Goal: Transaction & Acquisition: Book appointment/travel/reservation

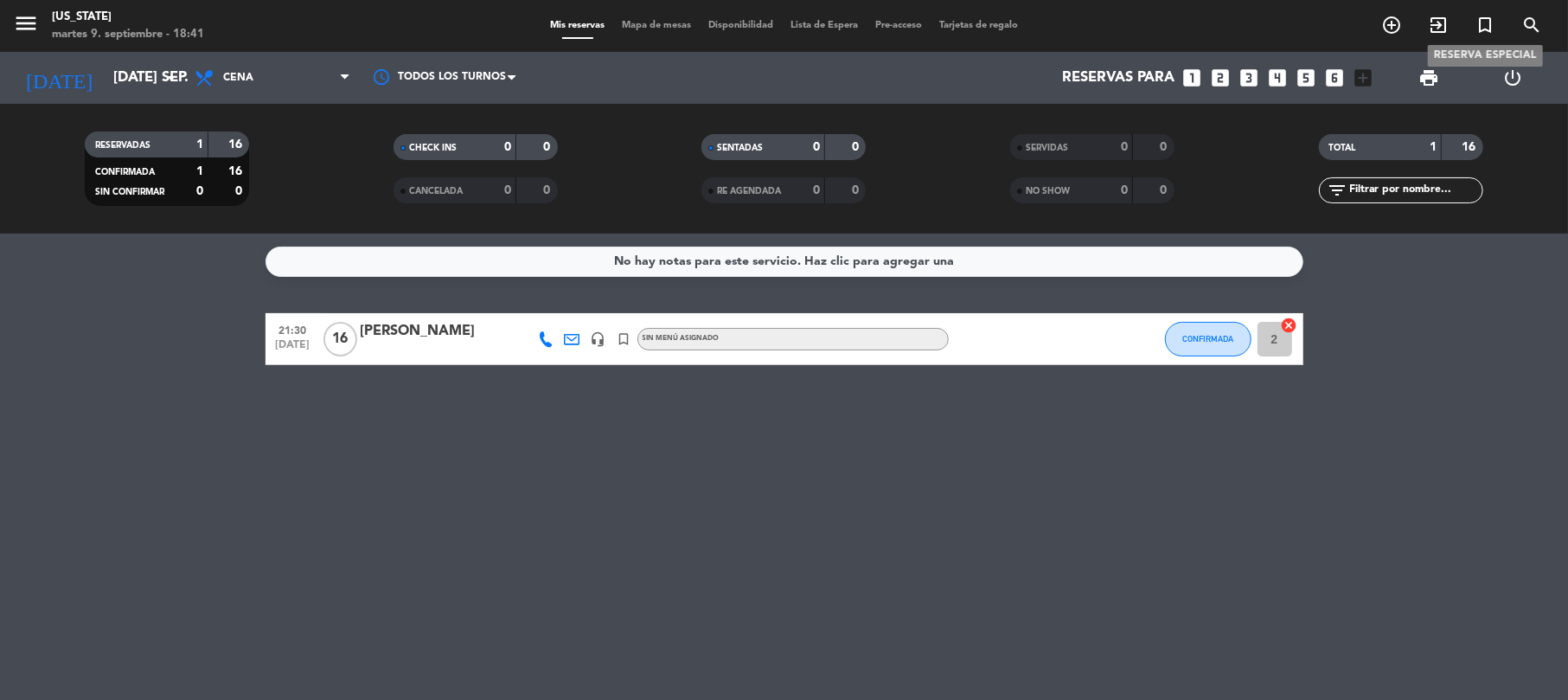
click at [1485, 34] on icon "turned_in_not" at bounding box center [1485, 25] width 21 height 21
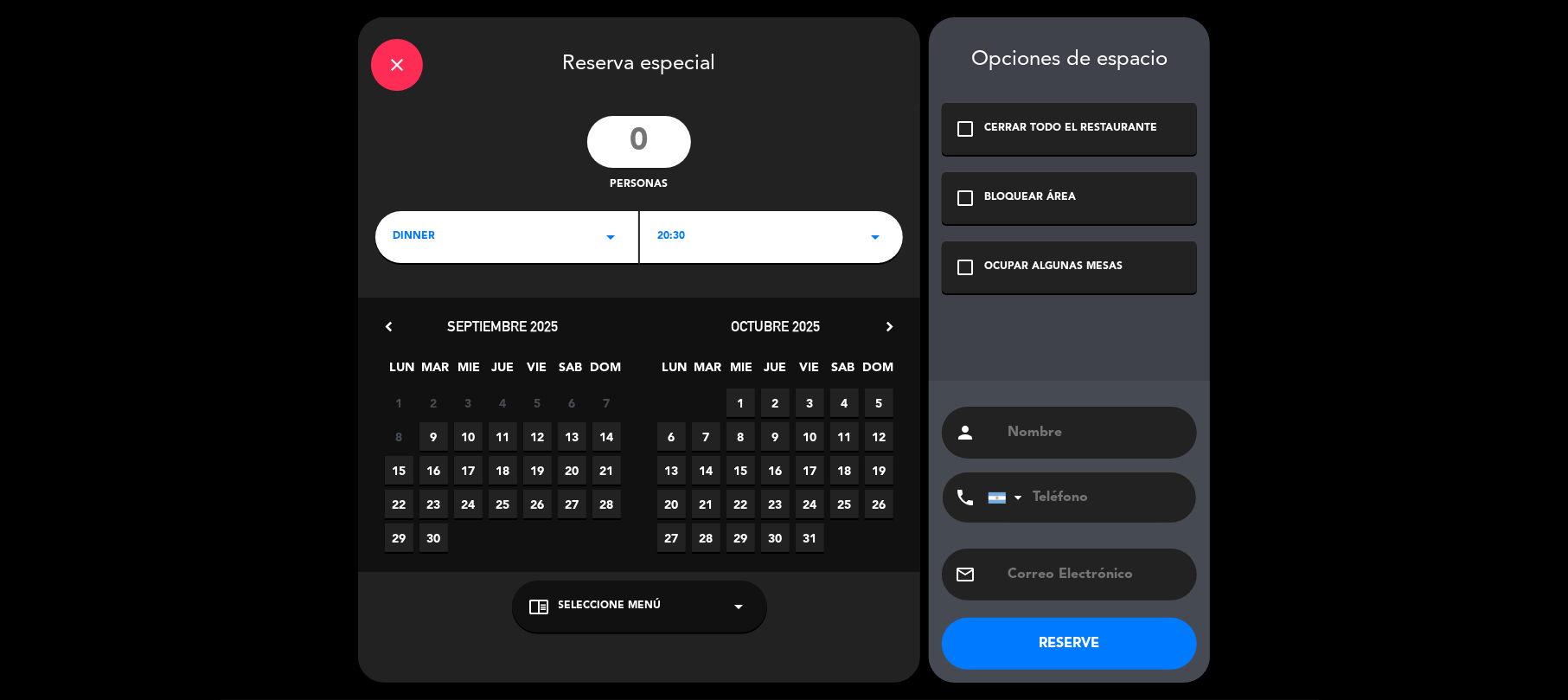
click at [656, 146] on input "number" at bounding box center [638, 142] width 103 height 52
type input "10"
click at [720, 264] on div "close Reserva especial 10 personas DINNER arrow_drop_down 20:30 arrow_drop_down…" at bounding box center [638, 350] width 562 height 666
click at [740, 236] on div "20:30 arrow_drop_down" at bounding box center [772, 237] width 263 height 52
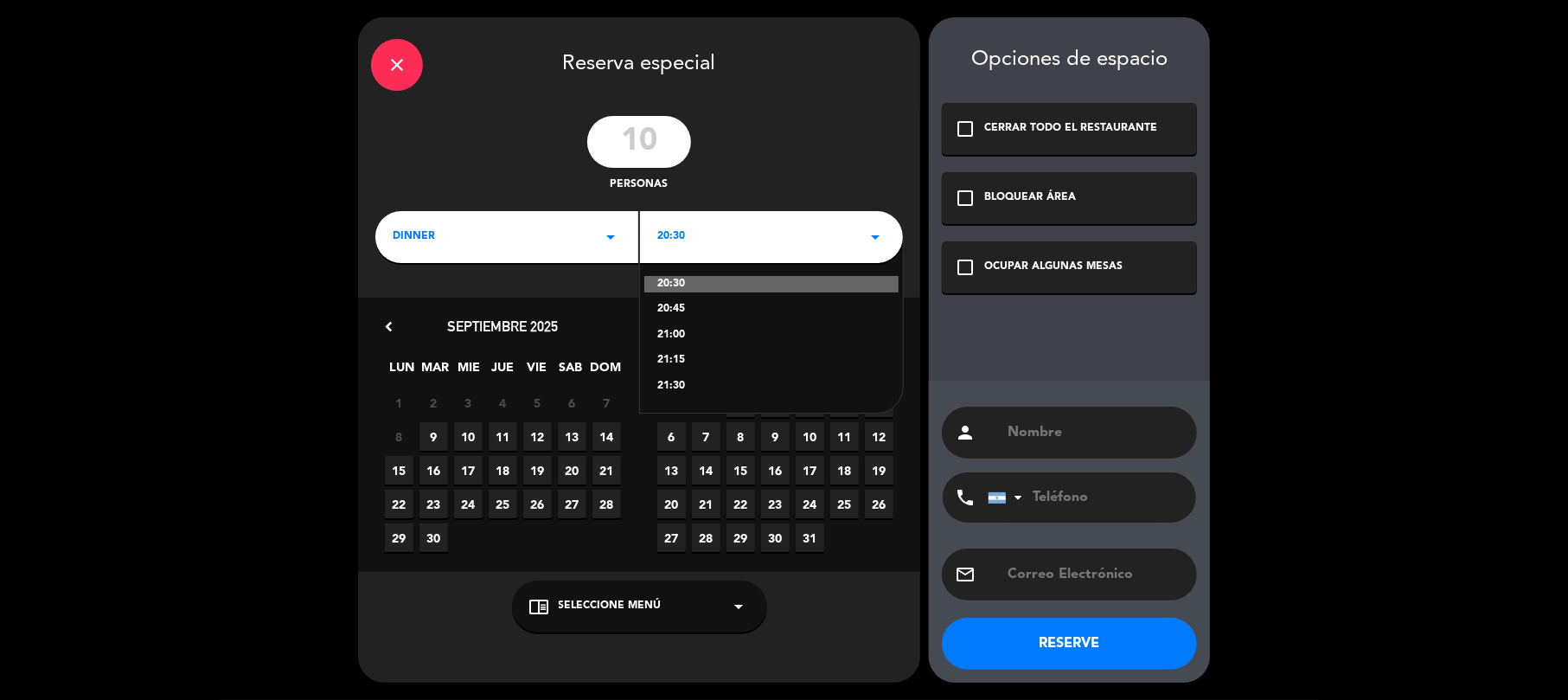
click at [721, 384] on div "21:30" at bounding box center [772, 387] width 228 height 17
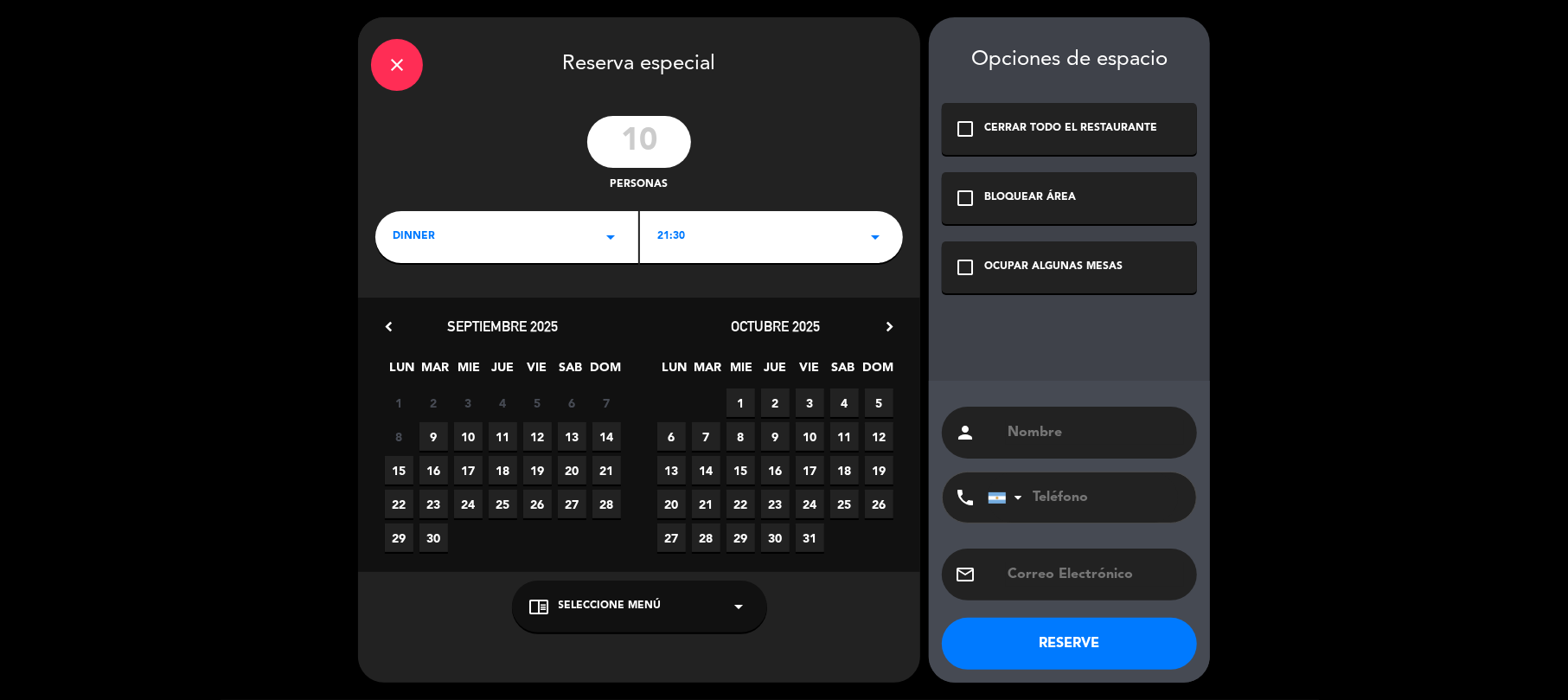
click at [1044, 562] on input "text" at bounding box center [1095, 574] width 178 height 24
paste input "[EMAIL_ADDRESS][PERSON_NAME][PERSON_NAME][DOMAIN_NAME]"
type input "[EMAIL_ADDRESS][PERSON_NAME][PERSON_NAME][DOMAIN_NAME]"
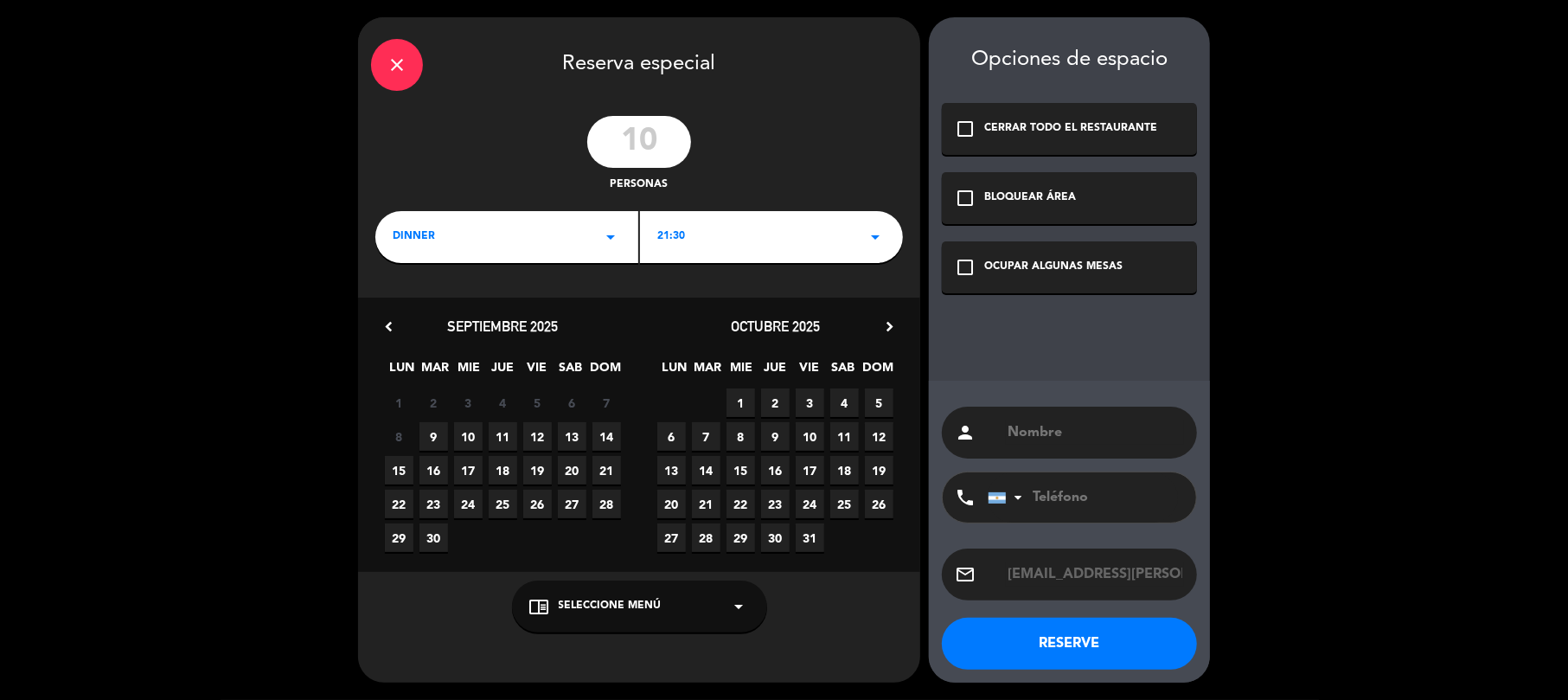
click at [1064, 441] on input "text" at bounding box center [1095, 432] width 178 height 24
paste input "[PERSON_NAME]"
type input "[PERSON_NAME]"
click at [1045, 503] on input "tel" at bounding box center [1083, 497] width 190 height 50
paste input "[PHONE_NUMBER]"
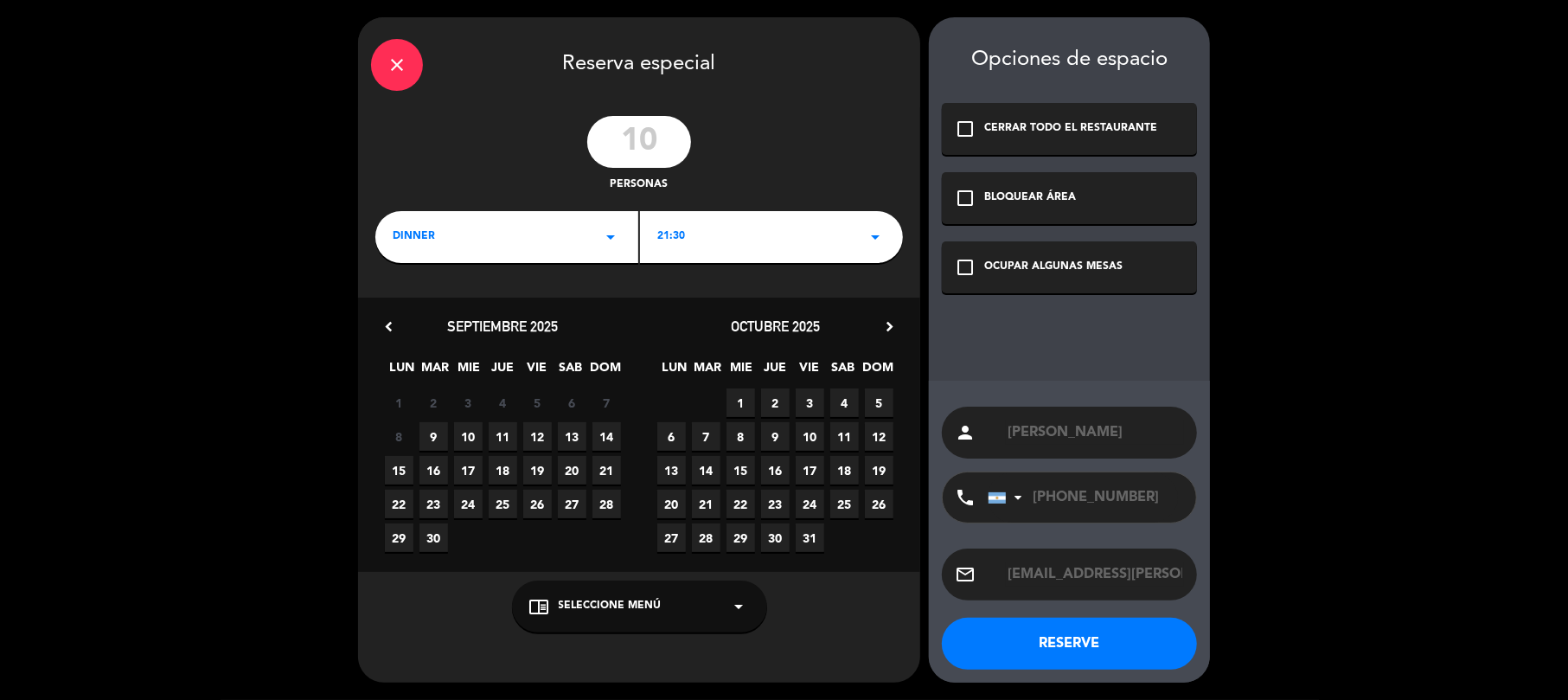
click at [1042, 502] on input "[PHONE_NUMBER]" at bounding box center [1083, 497] width 190 height 50
type input "[PHONE_NUMBER]"
click at [478, 433] on span "10" at bounding box center [468, 437] width 29 height 29
click at [1052, 654] on button "RESERVE" at bounding box center [1069, 644] width 256 height 52
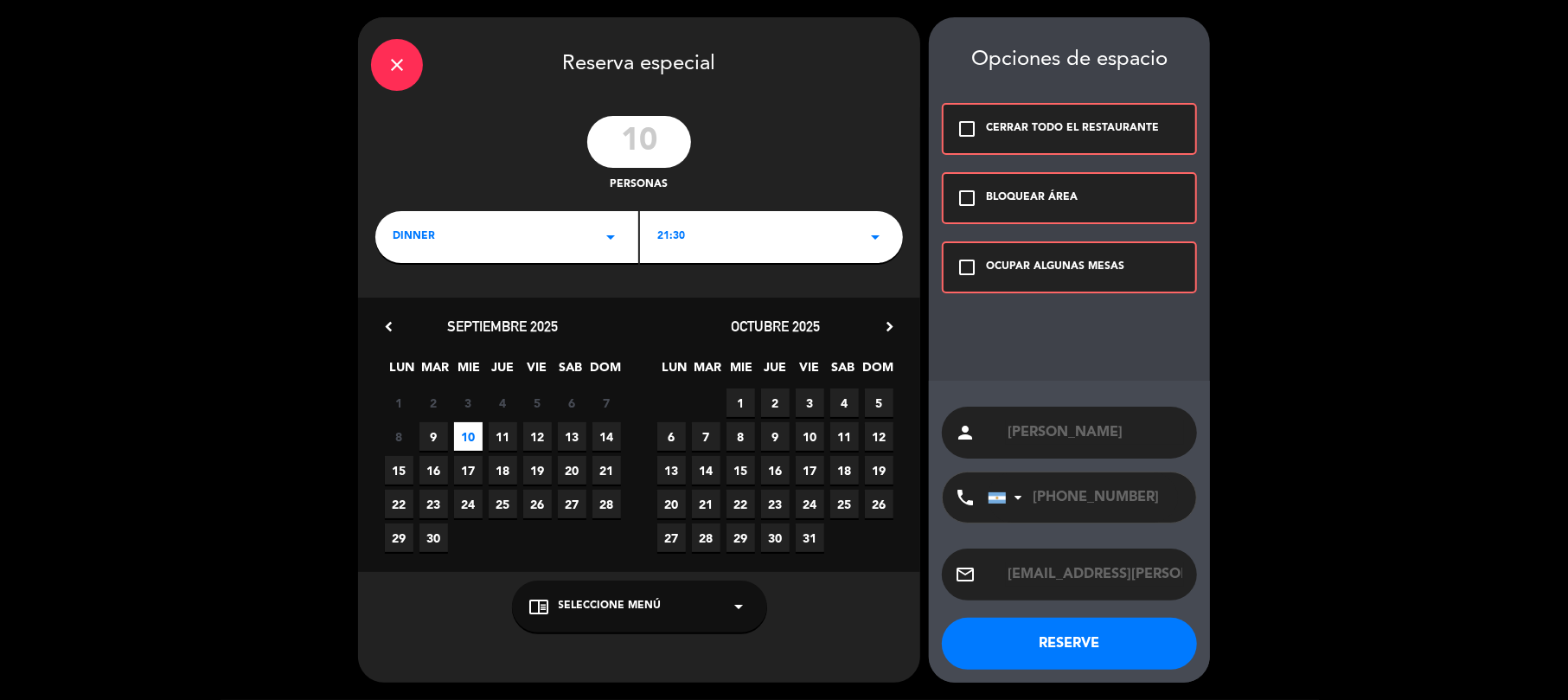
click at [1003, 254] on div "check_box_outline_blank OCUPAR ALGUNAS MESAS" at bounding box center [1069, 267] width 256 height 52
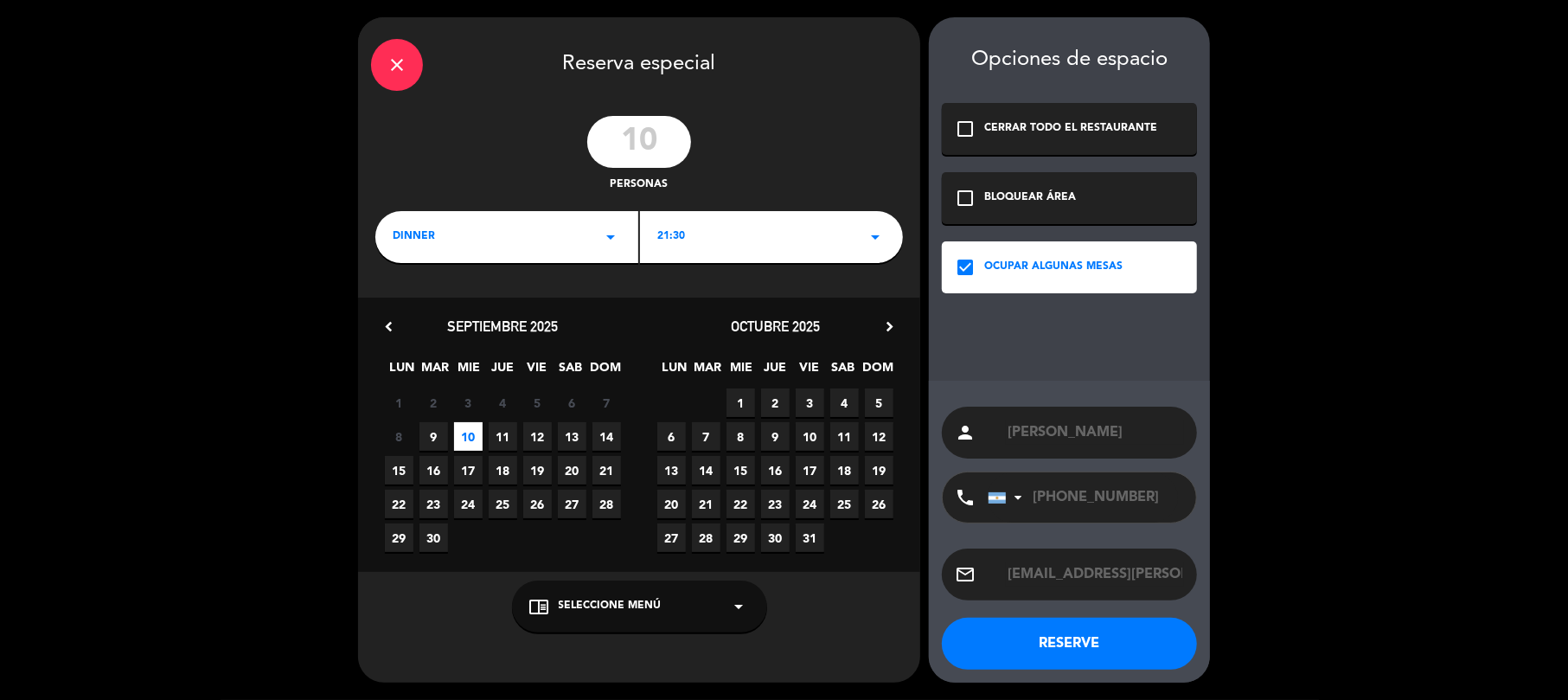
click at [1118, 641] on button "RESERVE" at bounding box center [1069, 644] width 256 height 52
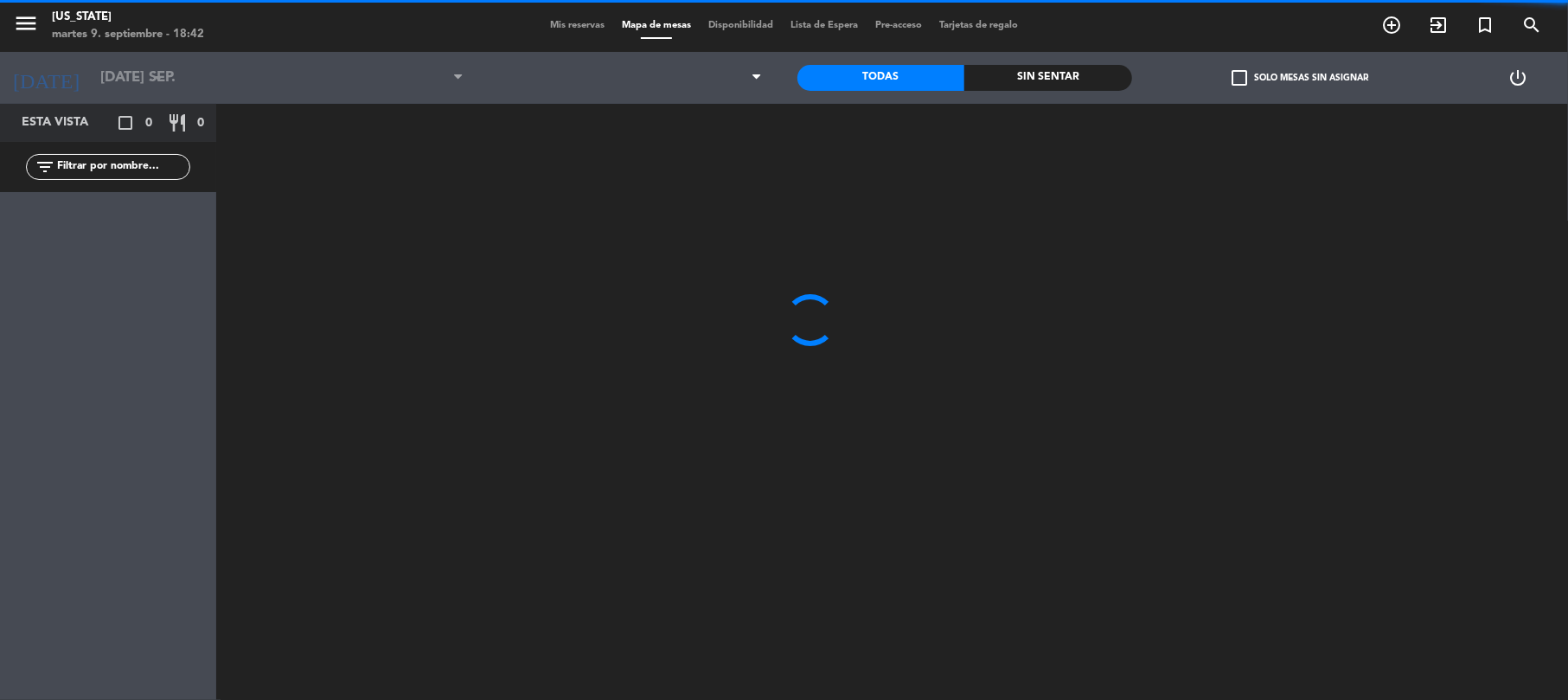
type input "mié. [DATE]"
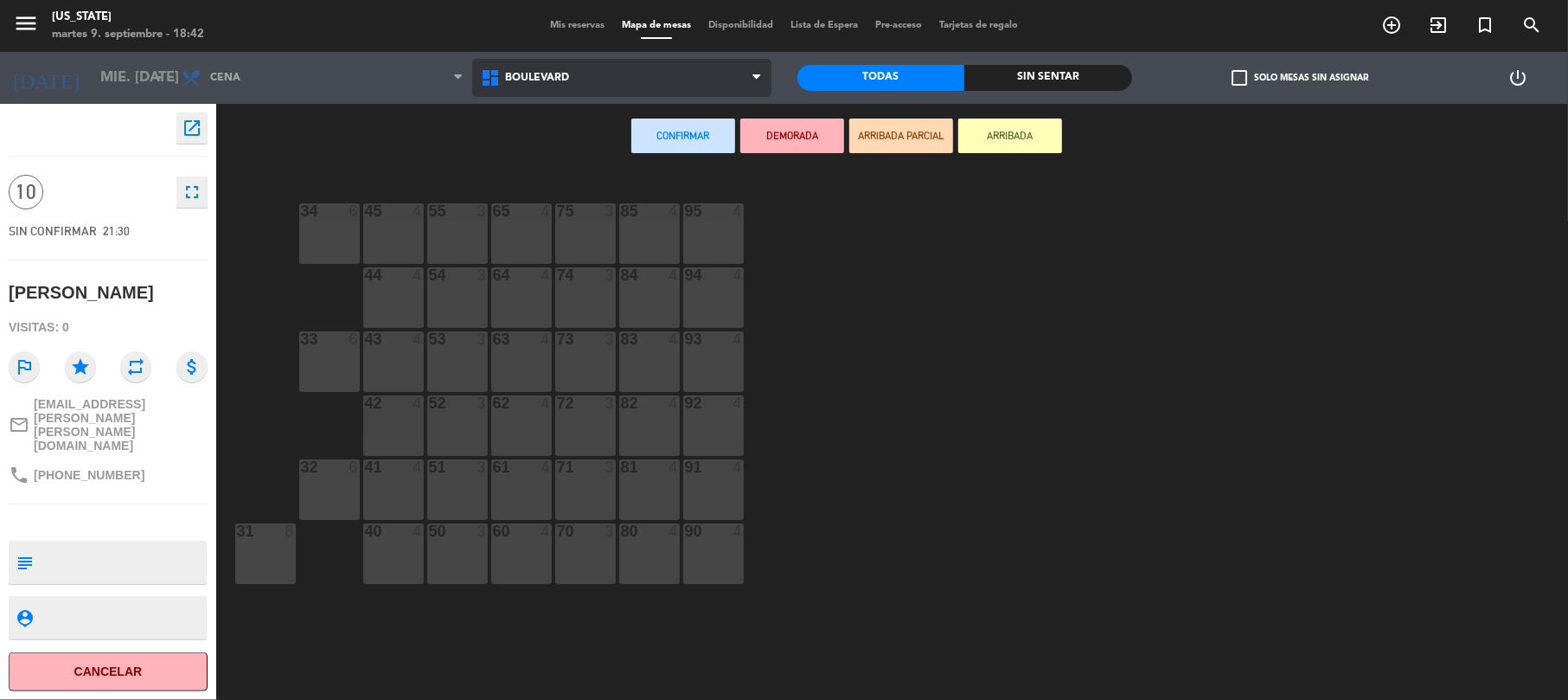
click at [509, 67] on span "BOULEVARD" at bounding box center [621, 78] width 300 height 38
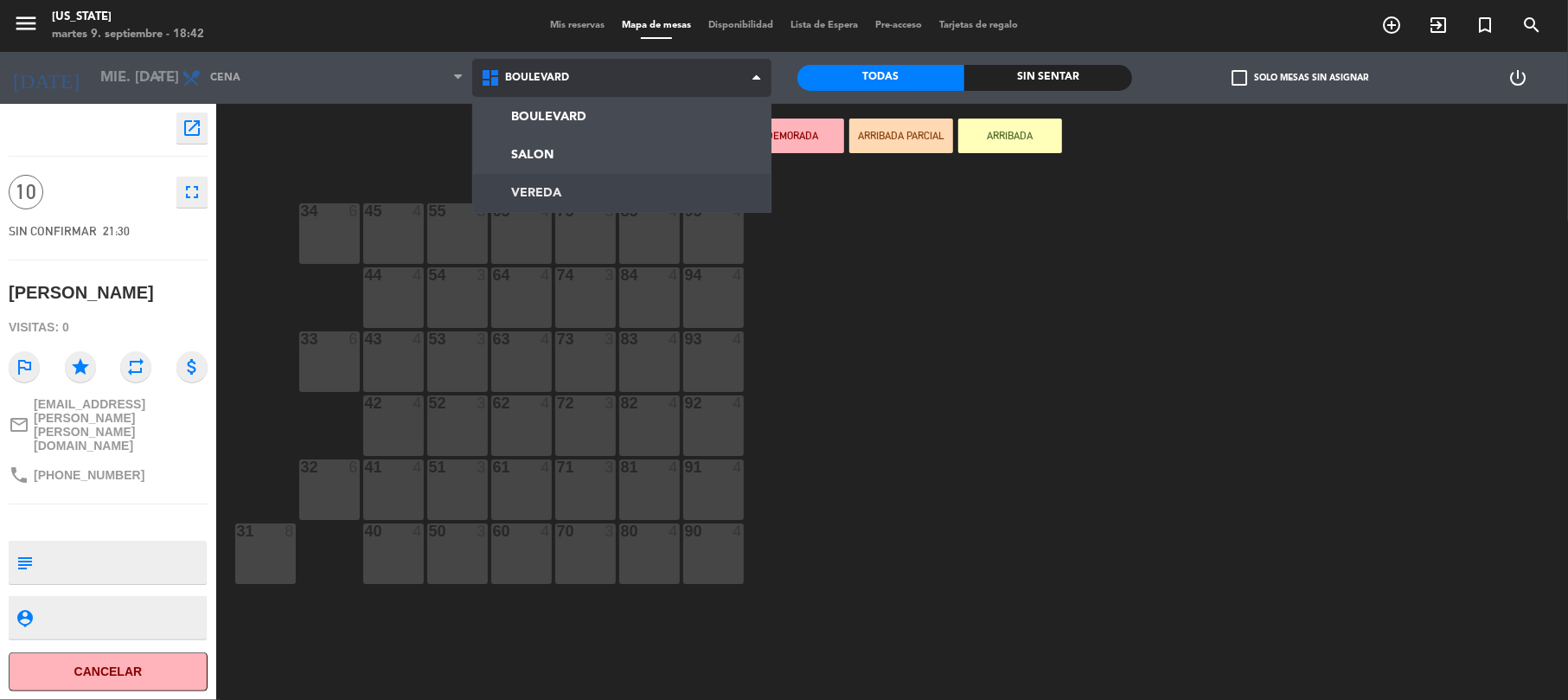
click at [562, 189] on ng-component "menu [US_STATE] martes 9. septiembre - 18:42 Mis reservas Mapa de mesas Disponi…" at bounding box center [784, 351] width 1568 height 703
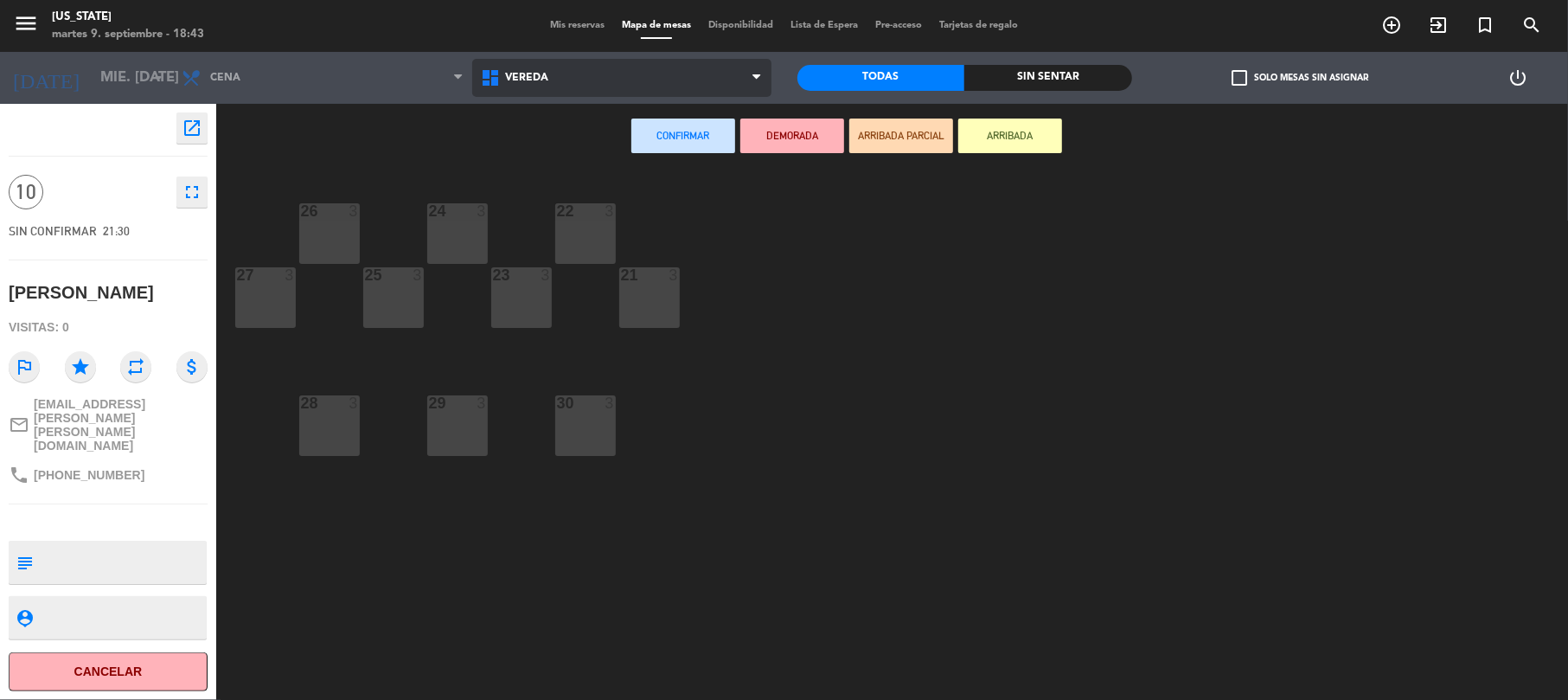
click at [604, 77] on span "VEREDA" at bounding box center [621, 78] width 300 height 38
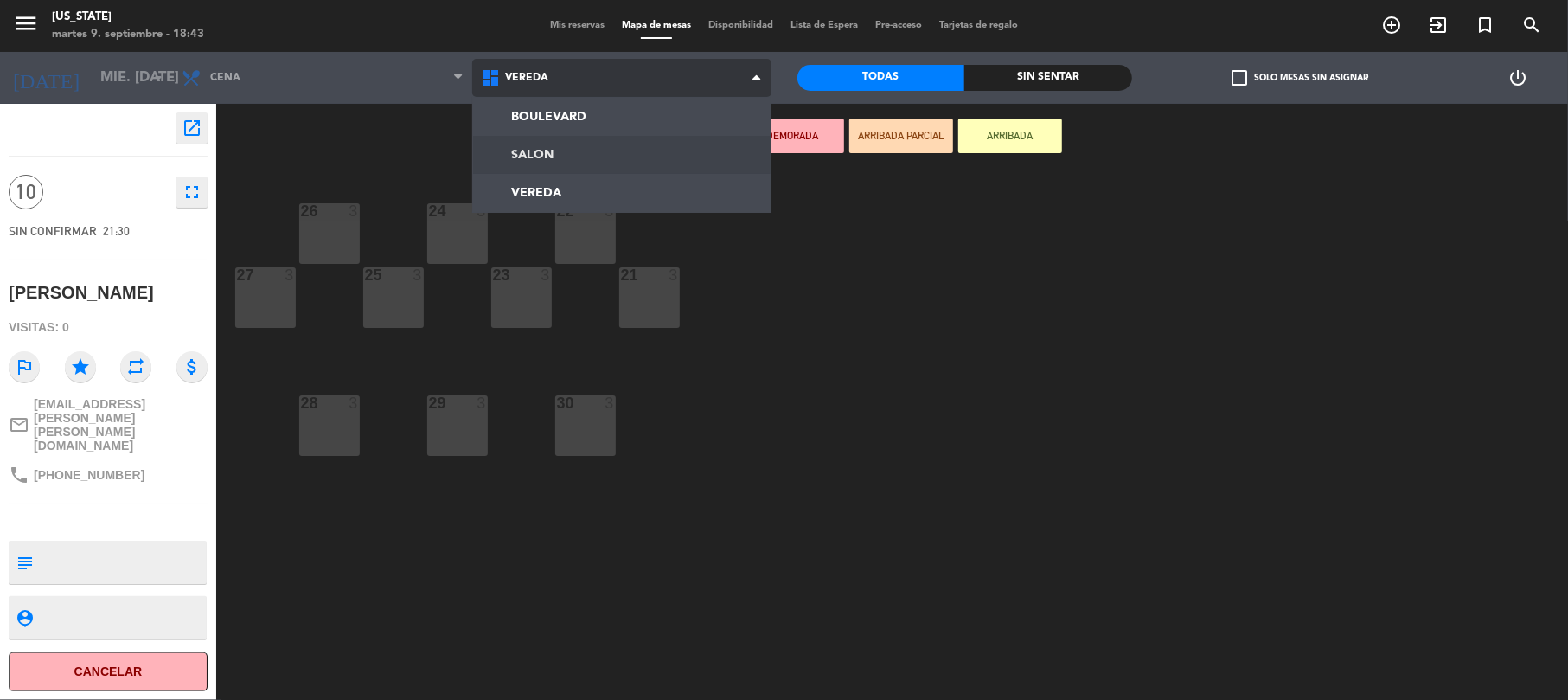
click at [596, 161] on ng-component "menu [US_STATE] martes 9. septiembre - 18:43 Mis reservas Mapa de mesas Disponi…" at bounding box center [784, 351] width 1568 height 703
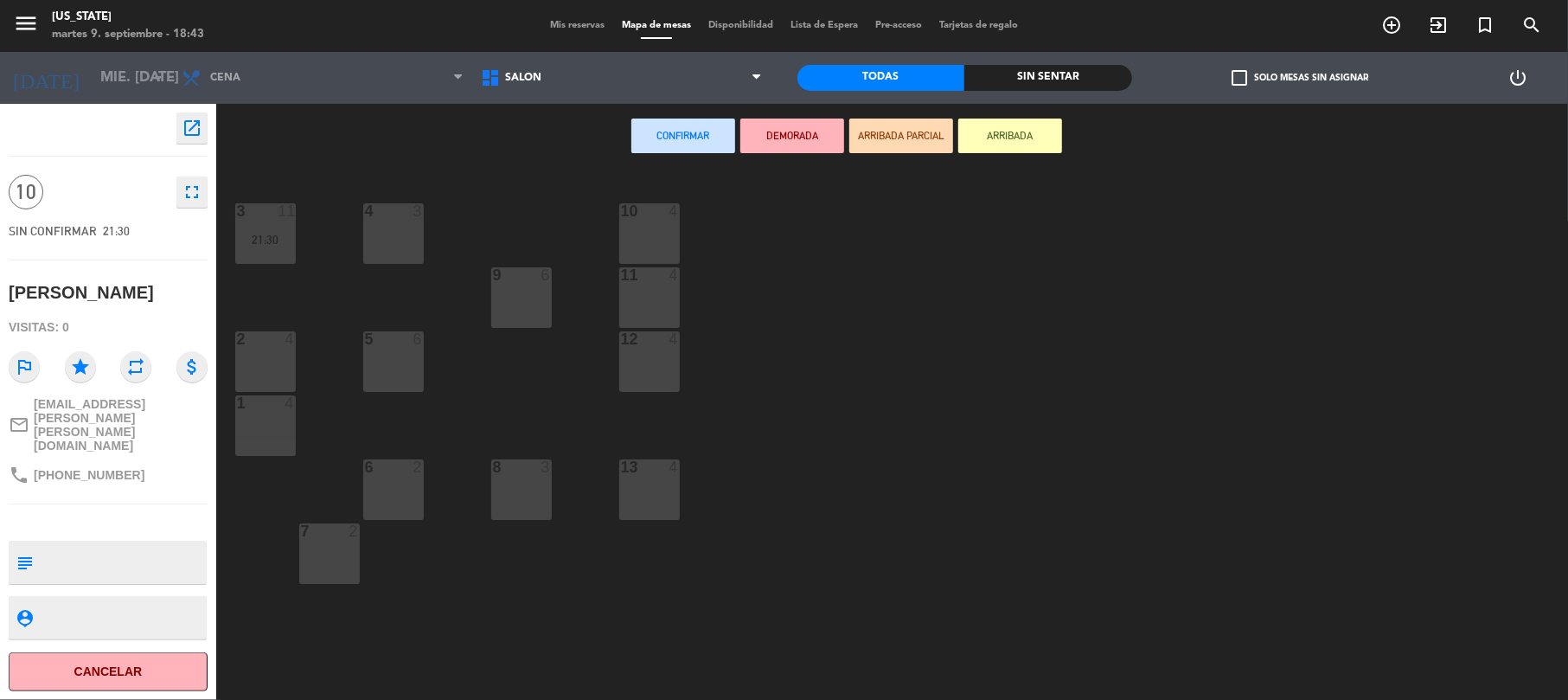
click at [647, 300] on div "11 4" at bounding box center [649, 297] width 60 height 60
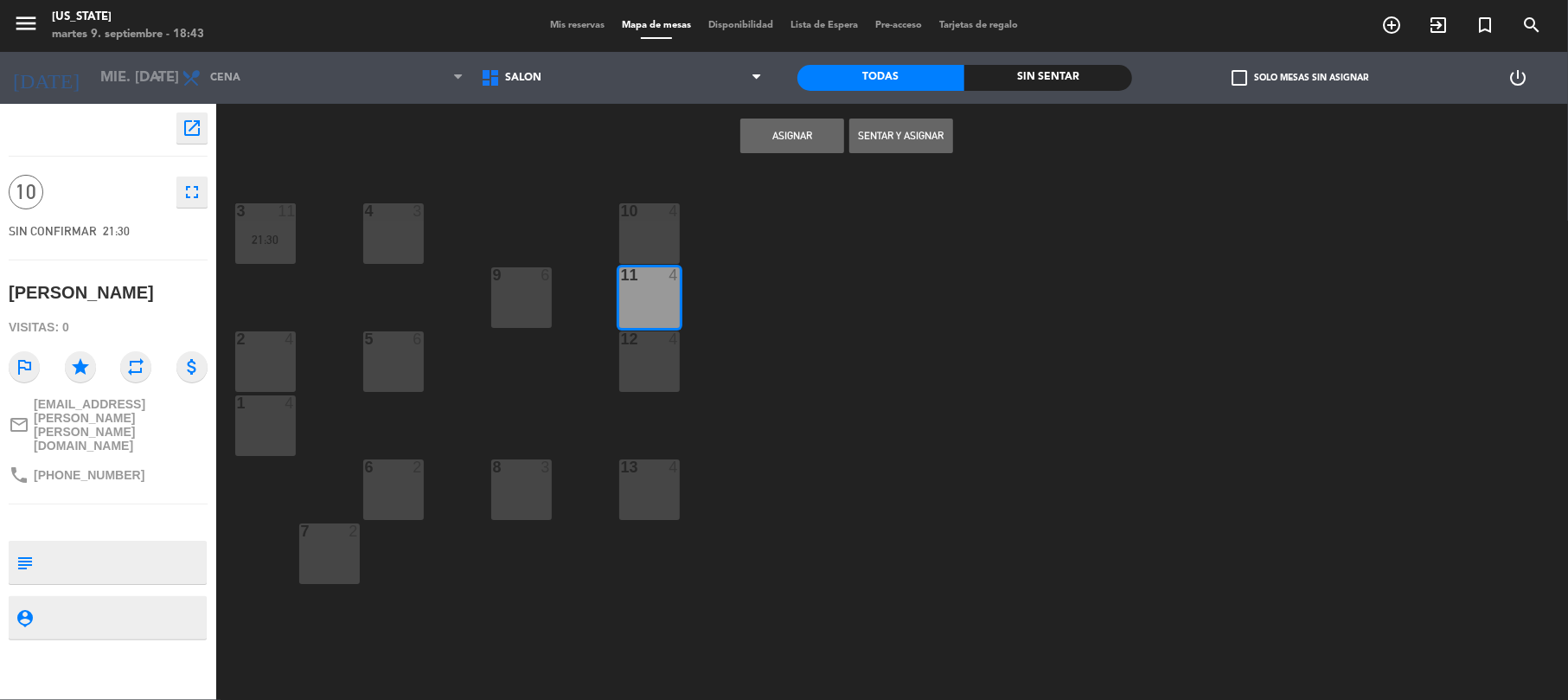
click at [658, 225] on div "10 4" at bounding box center [649, 233] width 60 height 60
click at [651, 353] on div "12 4" at bounding box center [649, 361] width 60 height 60
click at [828, 122] on button "Asignar" at bounding box center [792, 136] width 103 height 34
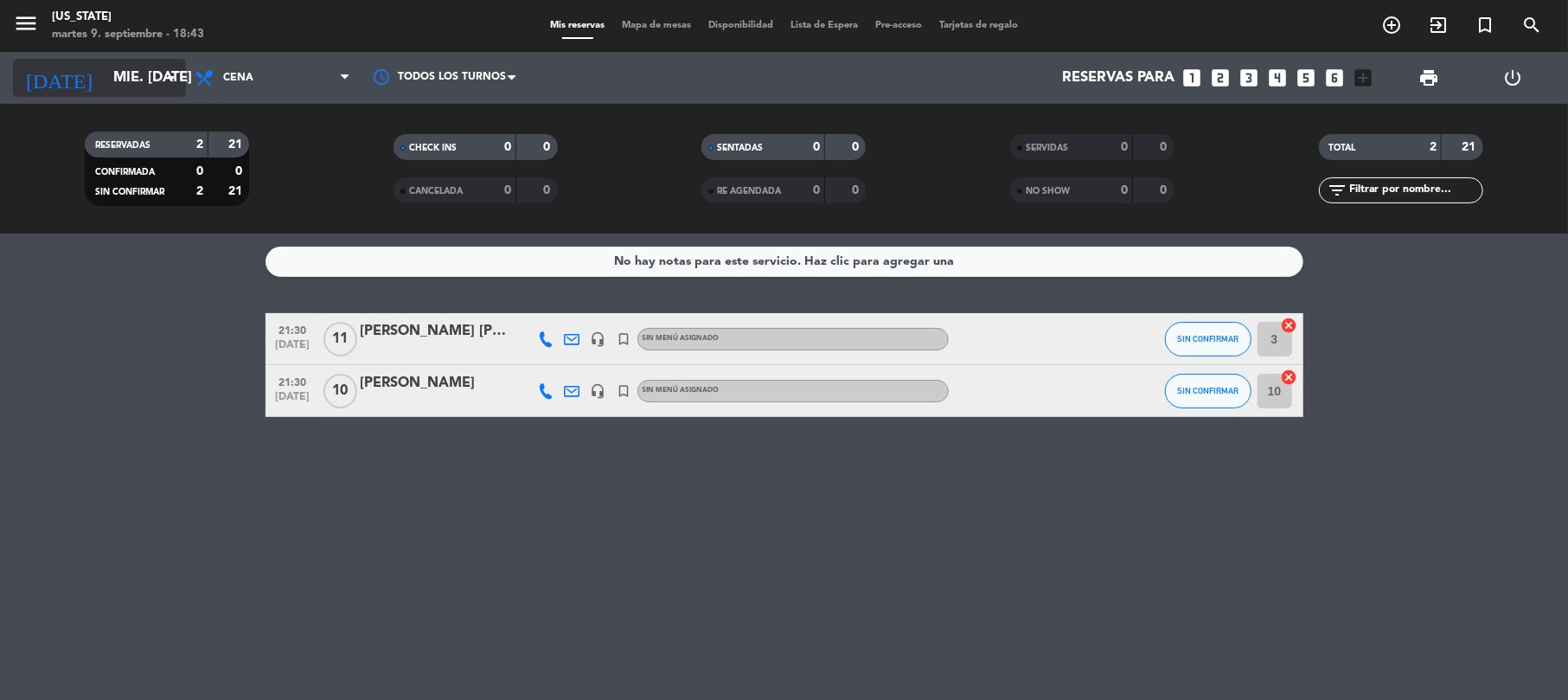
click at [149, 86] on input "mié. [DATE]" at bounding box center [197, 78] width 187 height 34
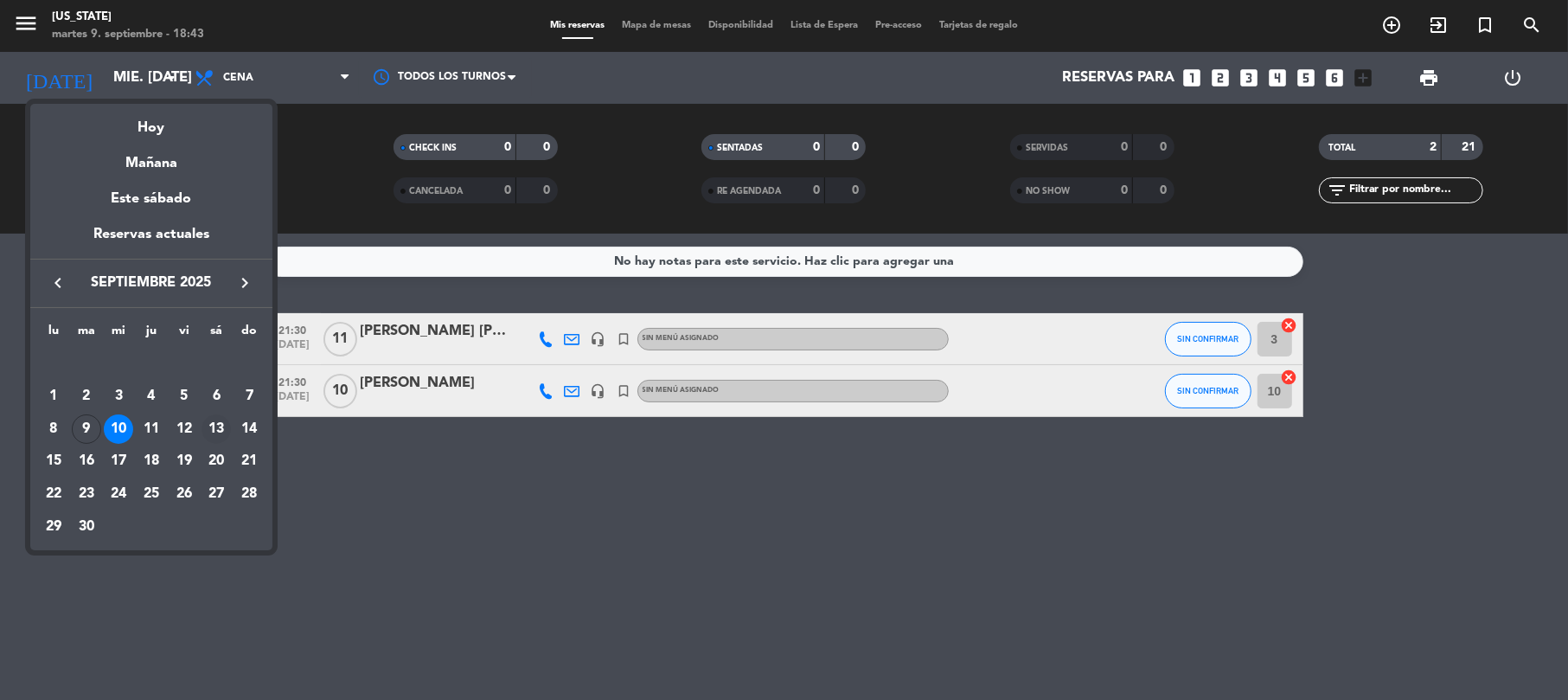
click at [219, 422] on div "13" at bounding box center [215, 429] width 30 height 30
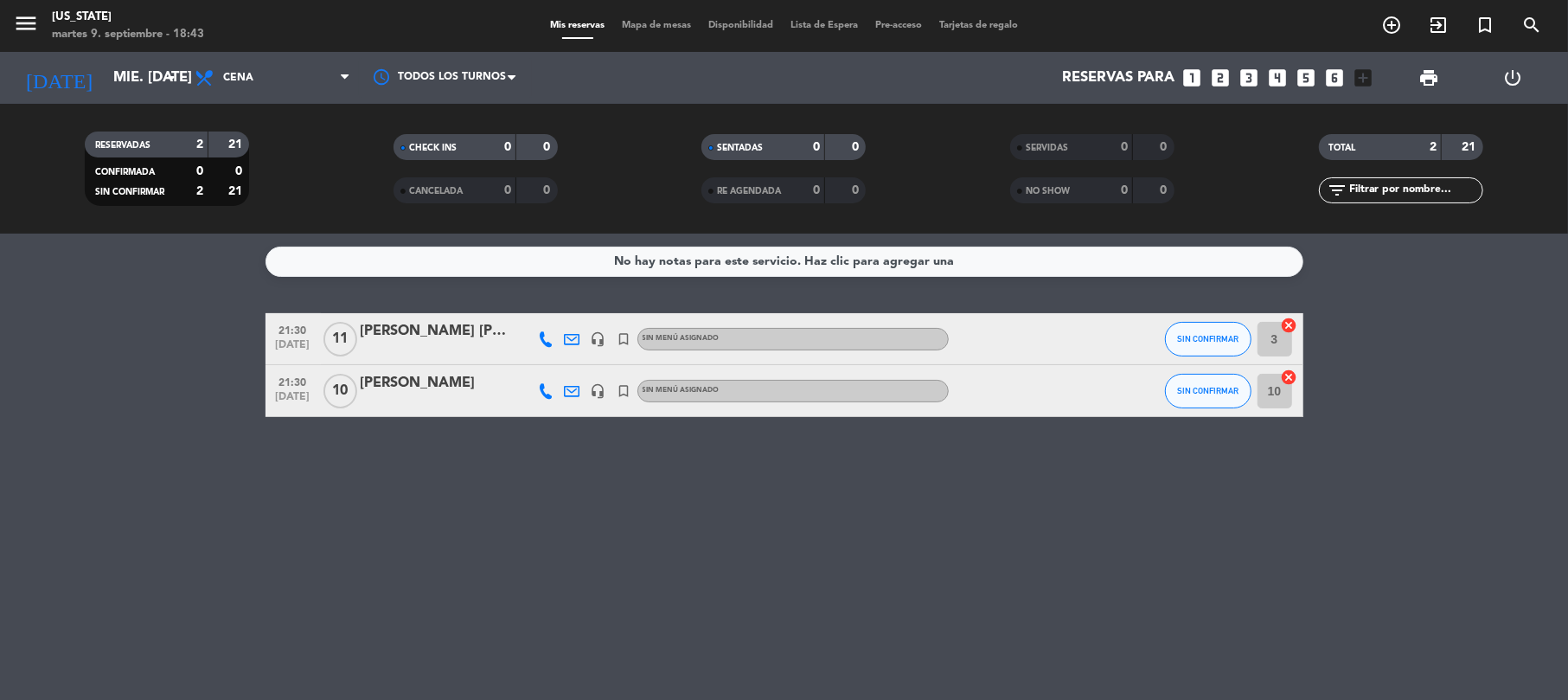
type input "sáb. [DATE]"
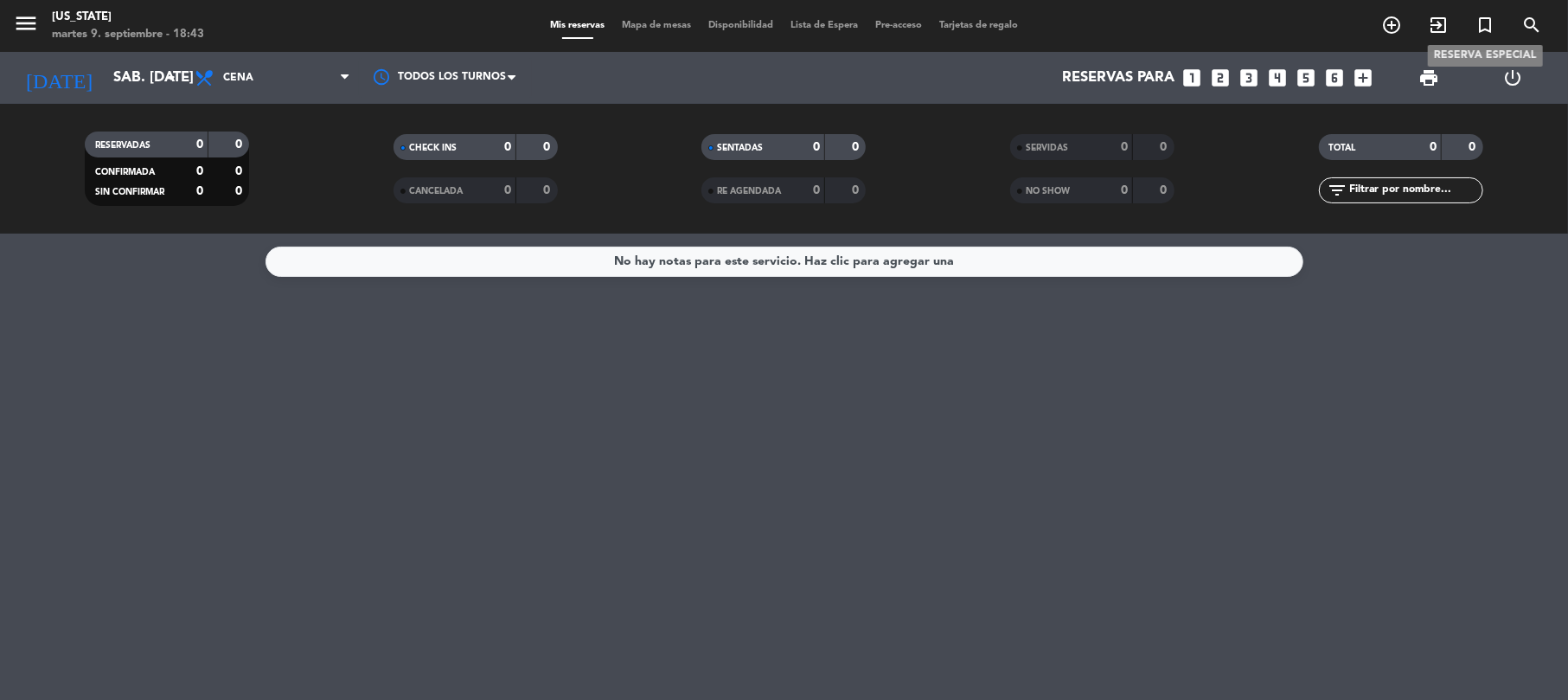
click at [1489, 11] on span "turned_in_not" at bounding box center [1485, 25] width 47 height 30
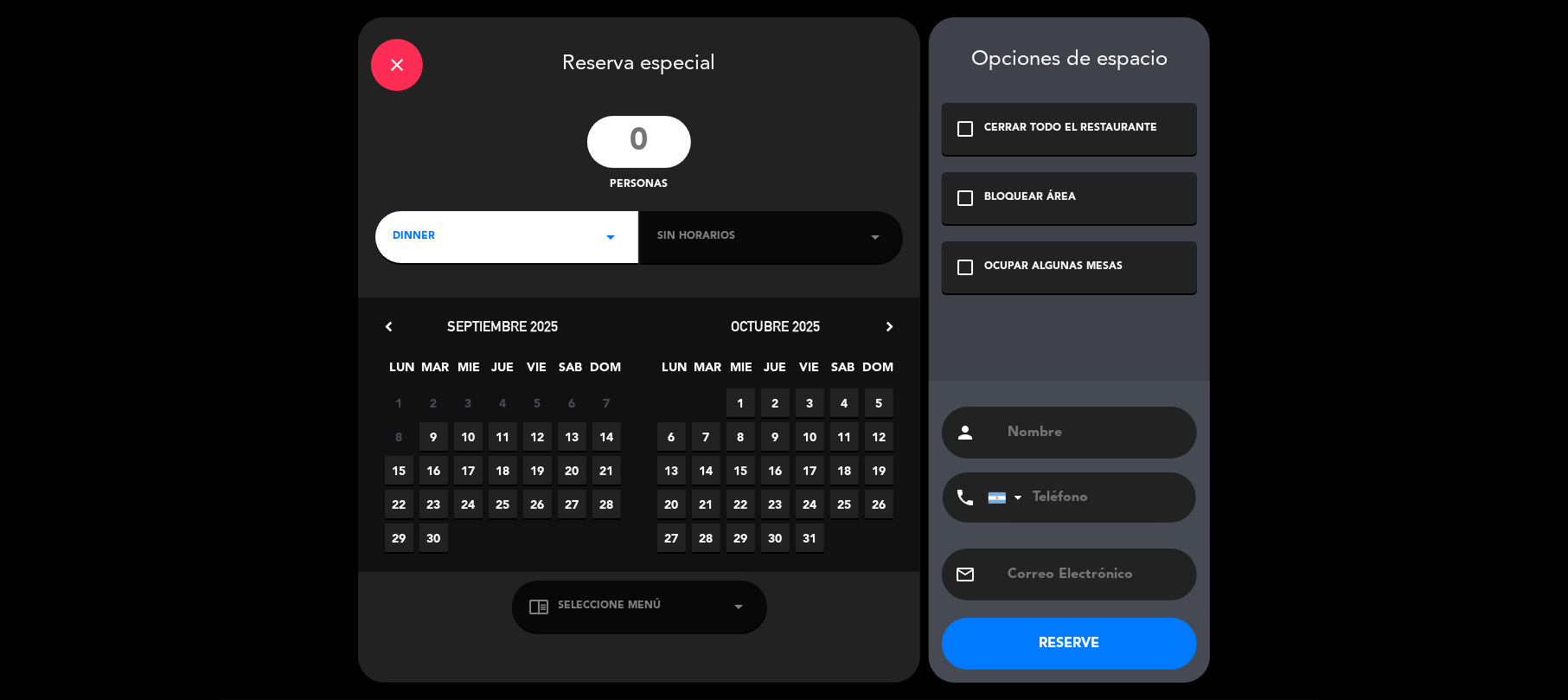
click at [1489, 25] on div "close Reserva especial personas DINNER arrow_drop_down Sin horarios arrow_drop_…" at bounding box center [784, 350] width 1568 height 700
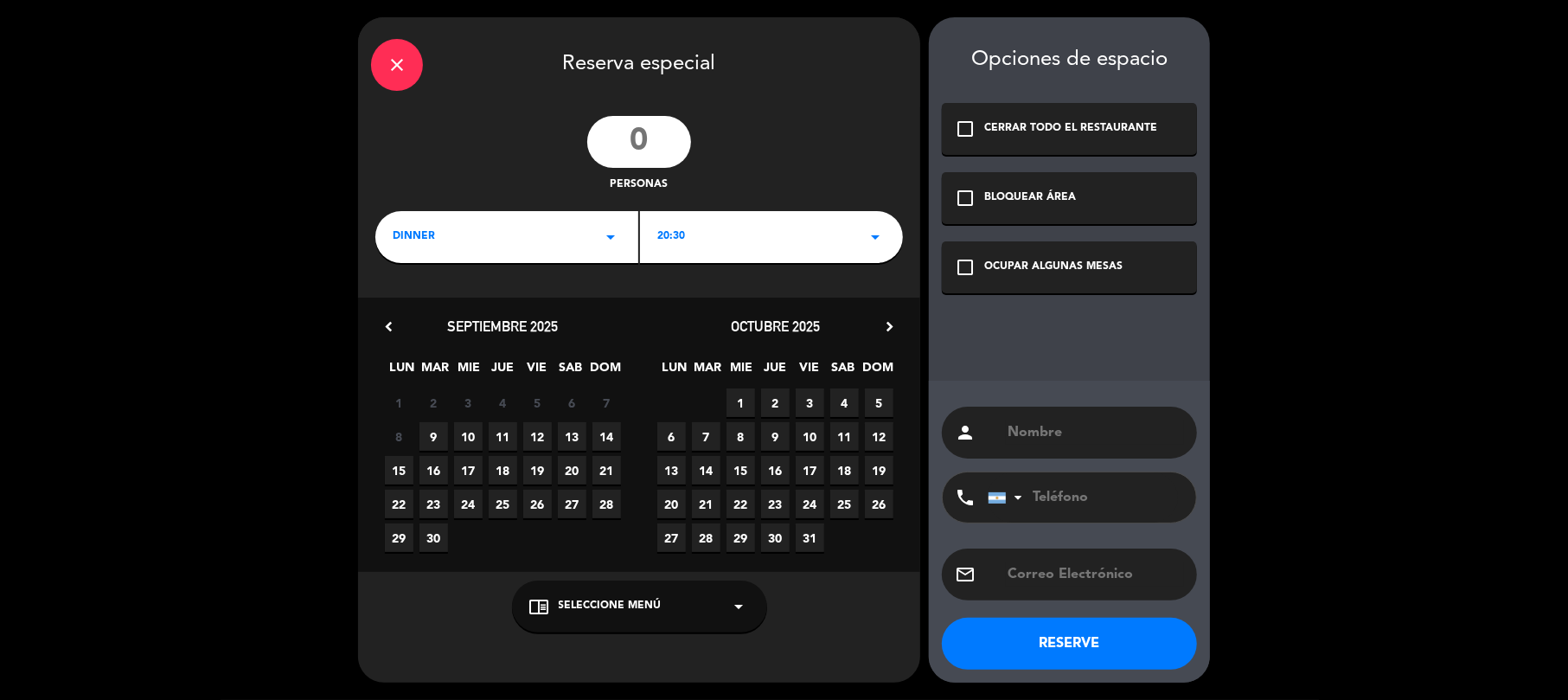
click at [614, 143] on input "number" at bounding box center [638, 142] width 103 height 52
type input "13"
click at [676, 237] on span "20:30" at bounding box center [671, 237] width 28 height 17
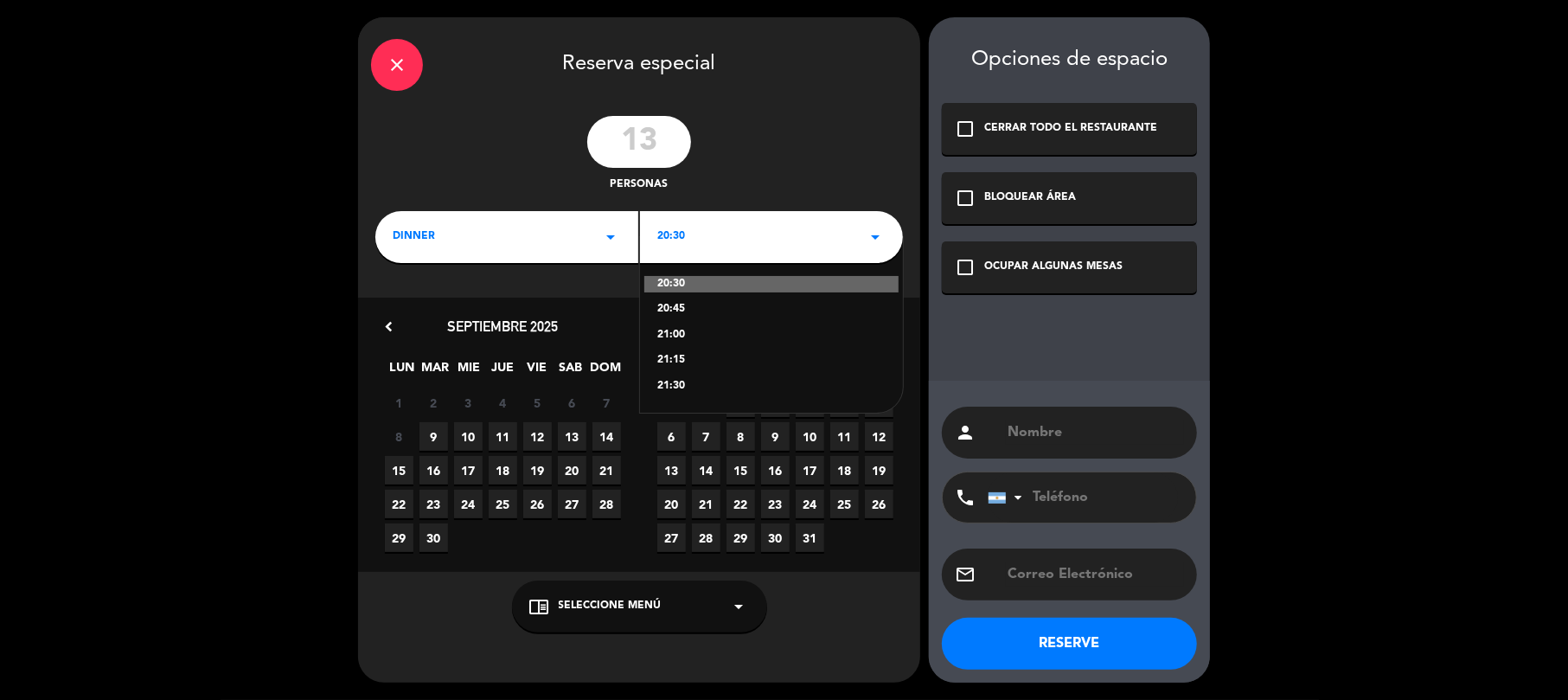
click at [706, 395] on div "21:30" at bounding box center [772, 387] width 228 height 17
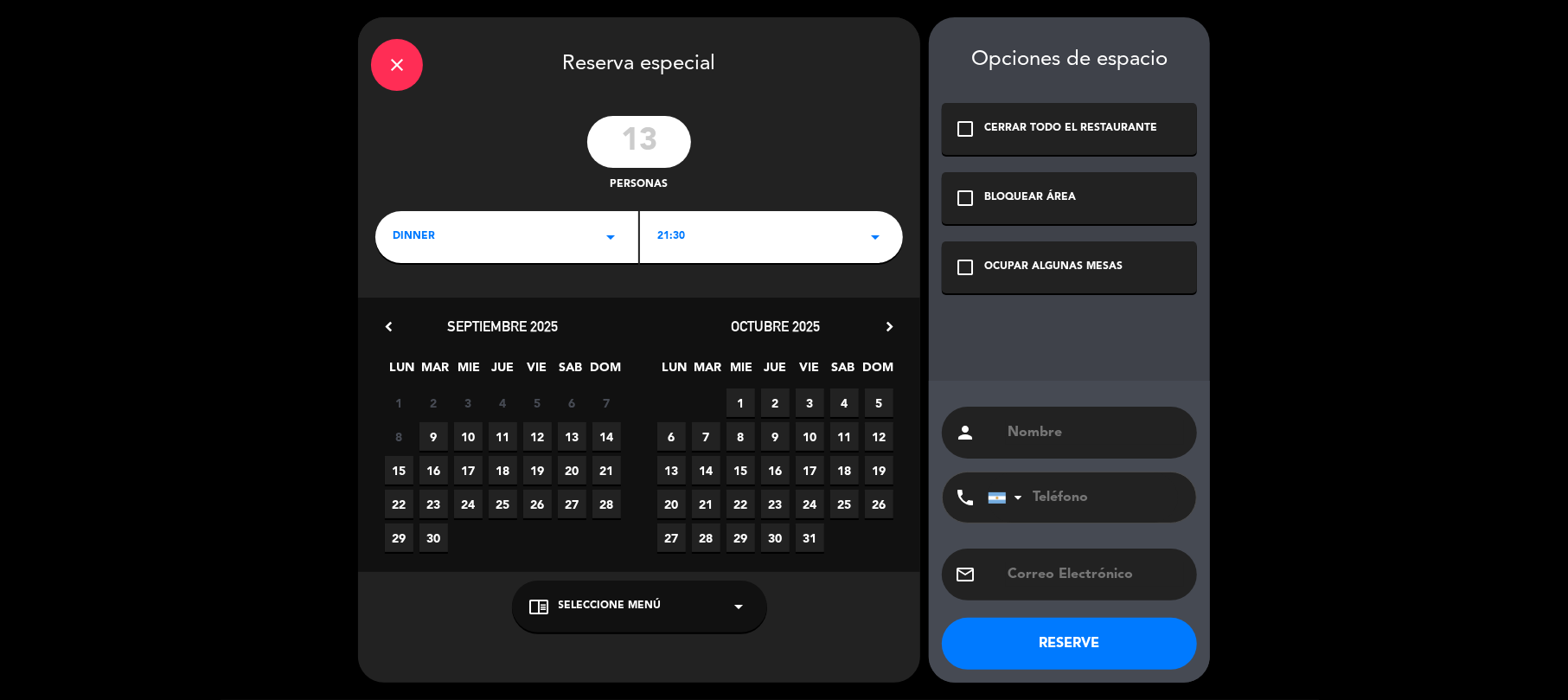
click at [1063, 578] on input "text" at bounding box center [1095, 574] width 178 height 24
paste input "[EMAIL_ADDRESS][DOMAIN_NAME]"
type input "[EMAIL_ADDRESS][DOMAIN_NAME]"
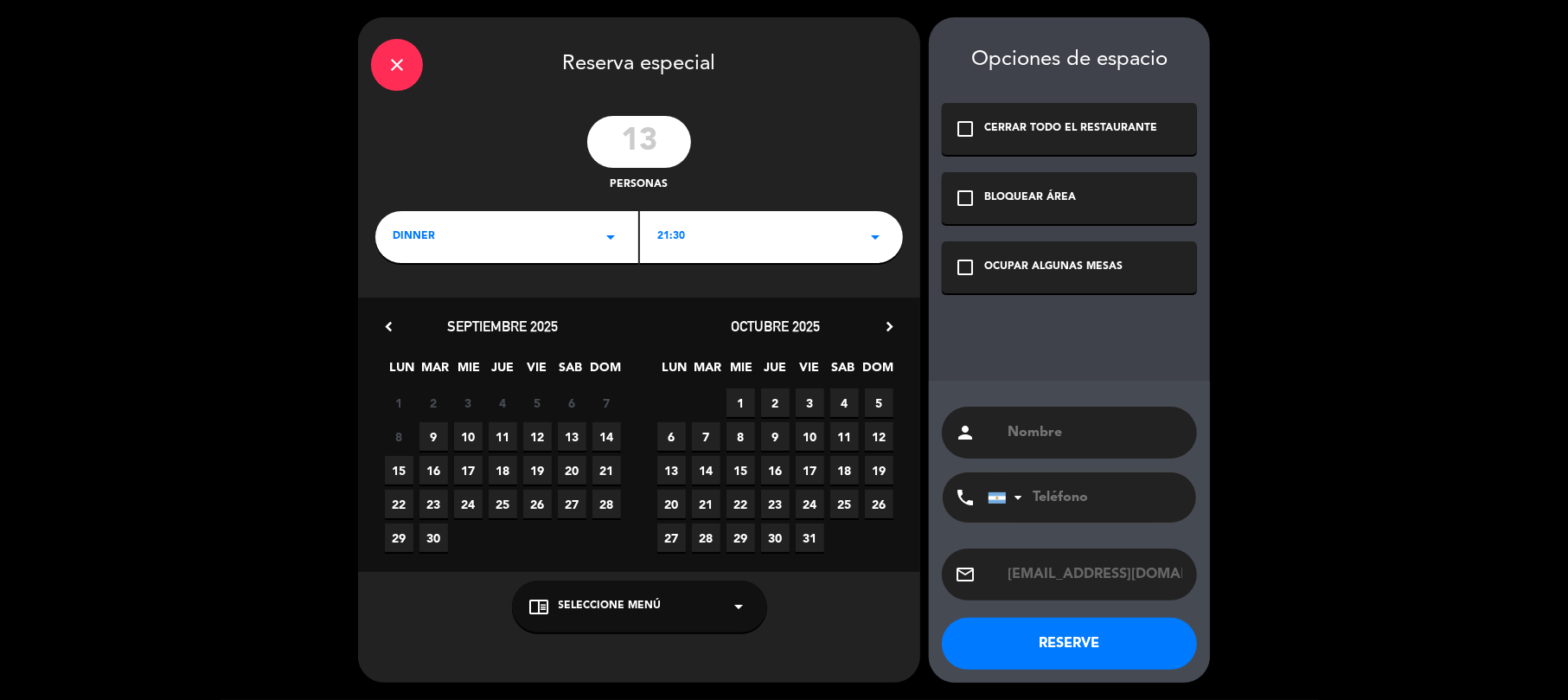
click at [1053, 425] on input "text" at bounding box center [1095, 432] width 178 height 24
click at [1053, 507] on input "tel" at bounding box center [1083, 497] width 190 height 50
paste input "[PHONE_NUMBER]"
type input "[PHONE_NUMBER]"
click at [1021, 431] on input "text" at bounding box center [1095, 432] width 178 height 24
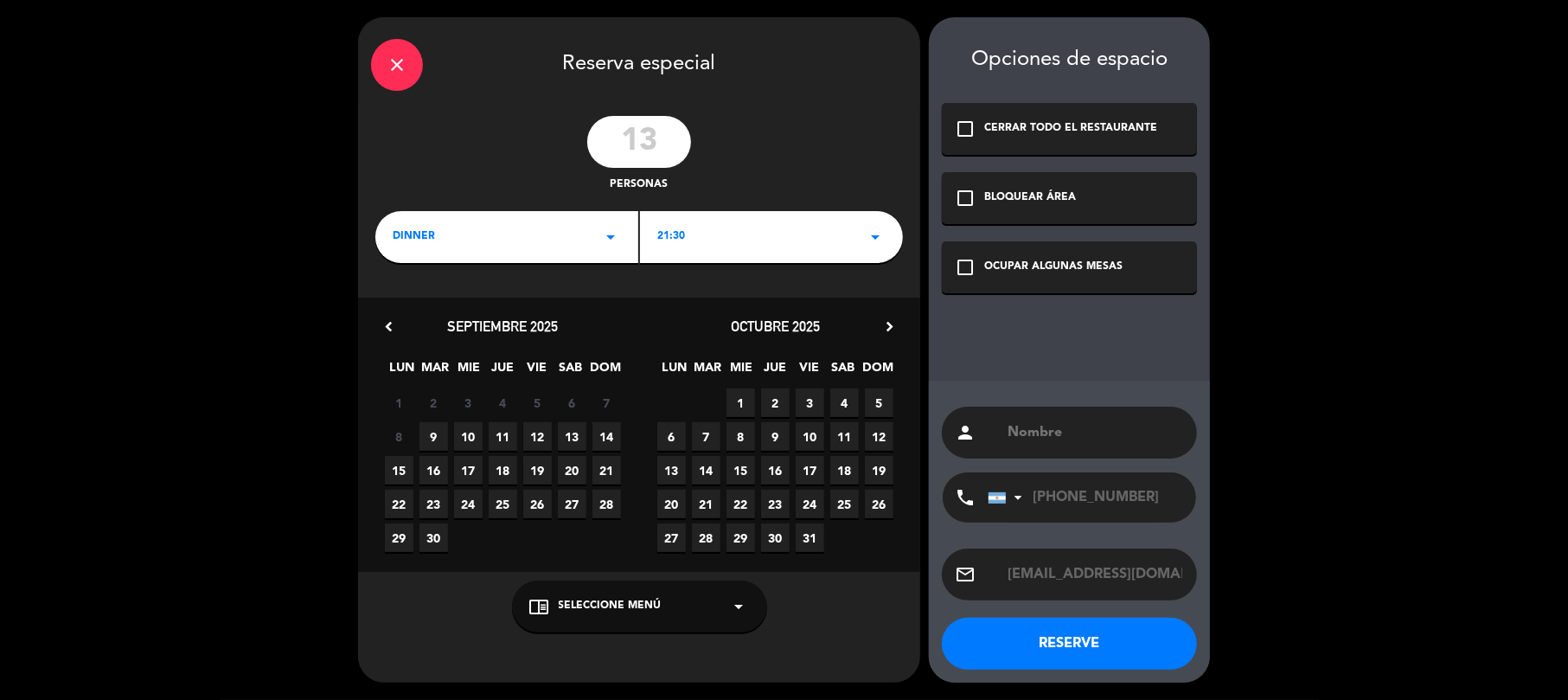
paste input "[PERSON_NAME]"
type input "[PERSON_NAME]"
click at [1024, 257] on div "check_box_outline_blank OCUPAR ALGUNAS MESAS" at bounding box center [1069, 267] width 256 height 52
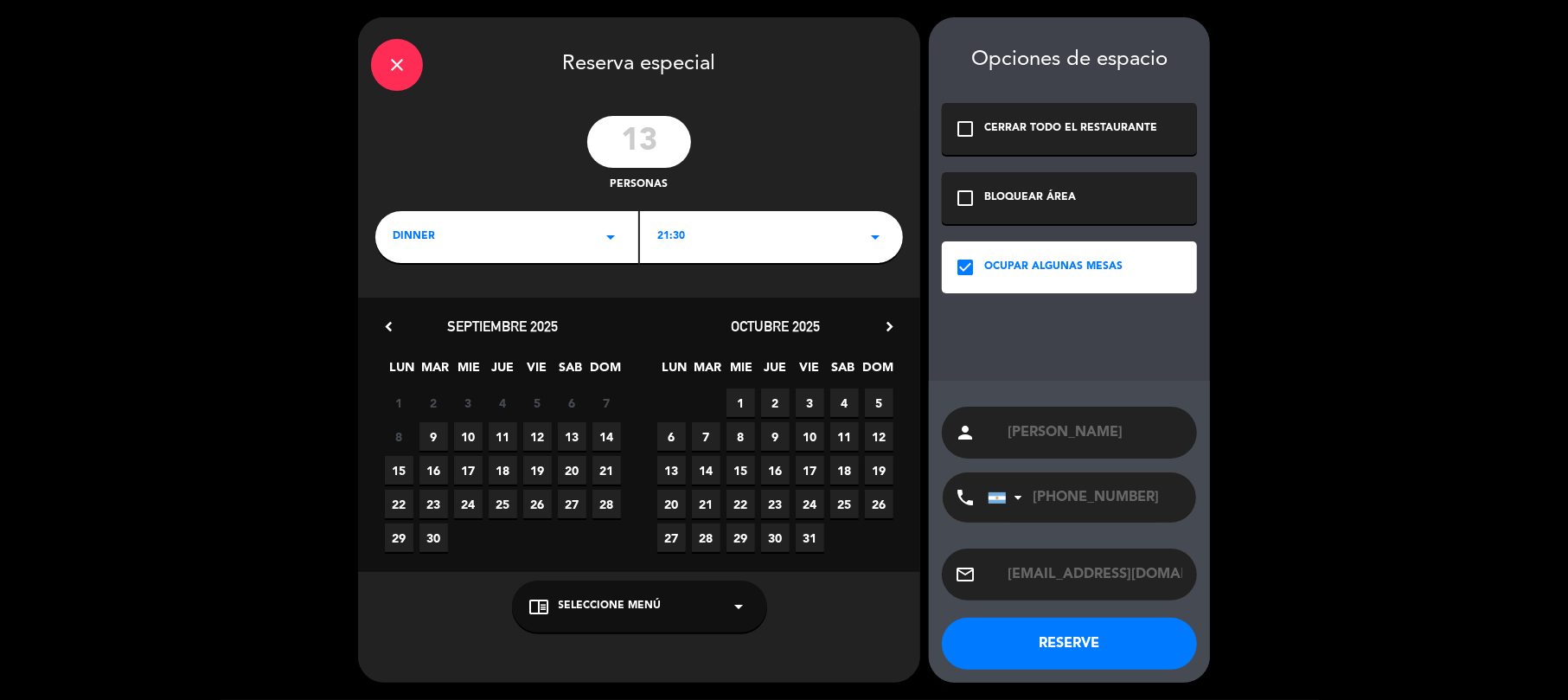
click at [576, 433] on span "13" at bounding box center [572, 437] width 29 height 29
click at [1064, 630] on button "RESERVE" at bounding box center [1069, 644] width 256 height 52
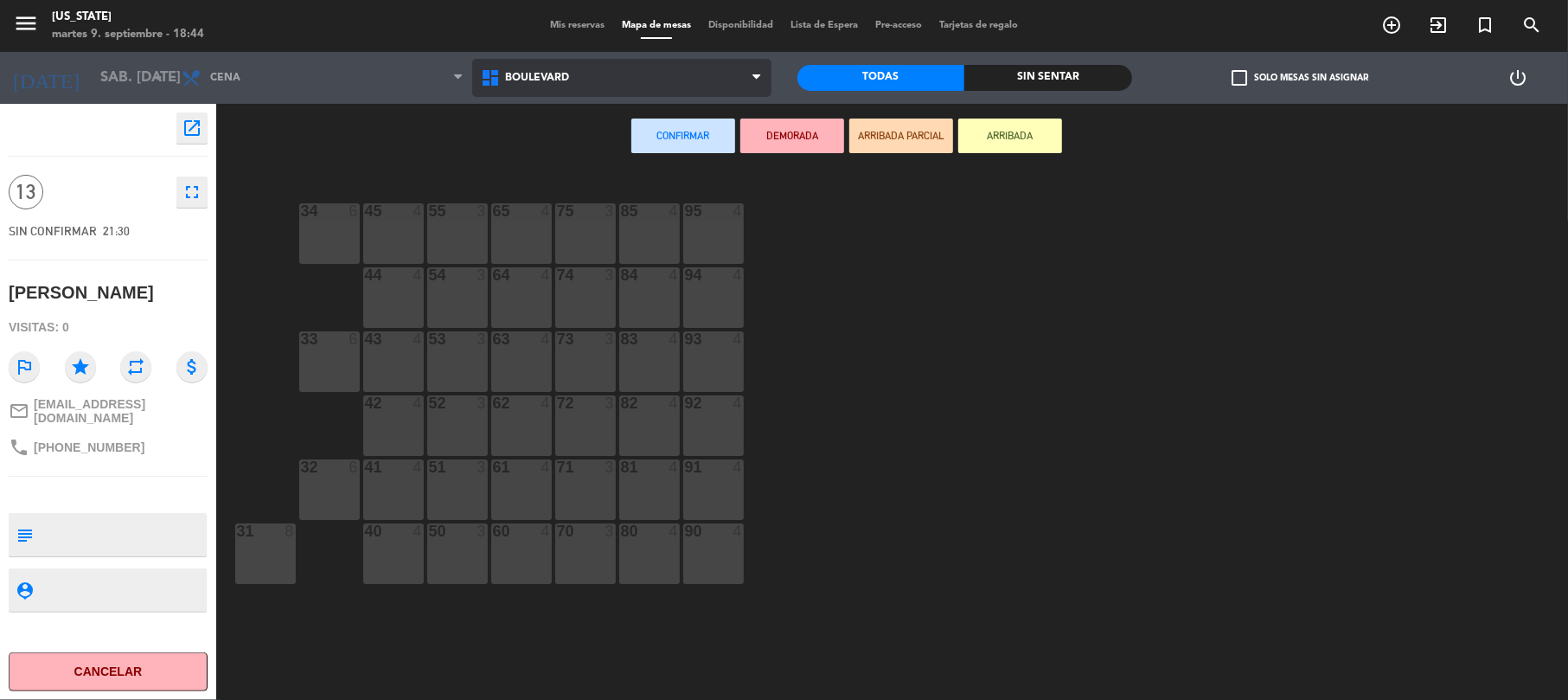
click at [555, 79] on span "BOULEVARD" at bounding box center [537, 78] width 64 height 12
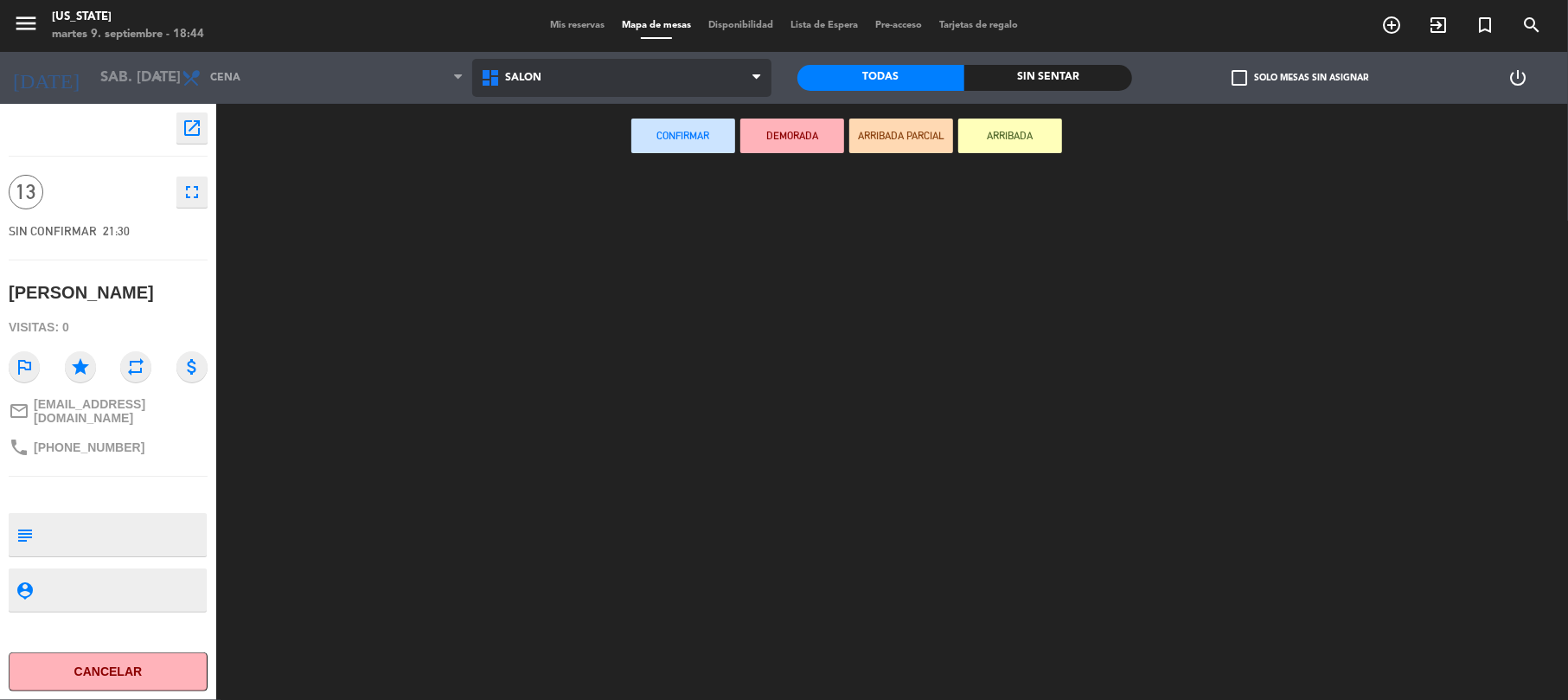
click at [549, 156] on ng-component "menu [US_STATE] martes 9. septiembre - 18:44 Mis reservas Mapa de mesas Disponi…" at bounding box center [784, 351] width 1568 height 703
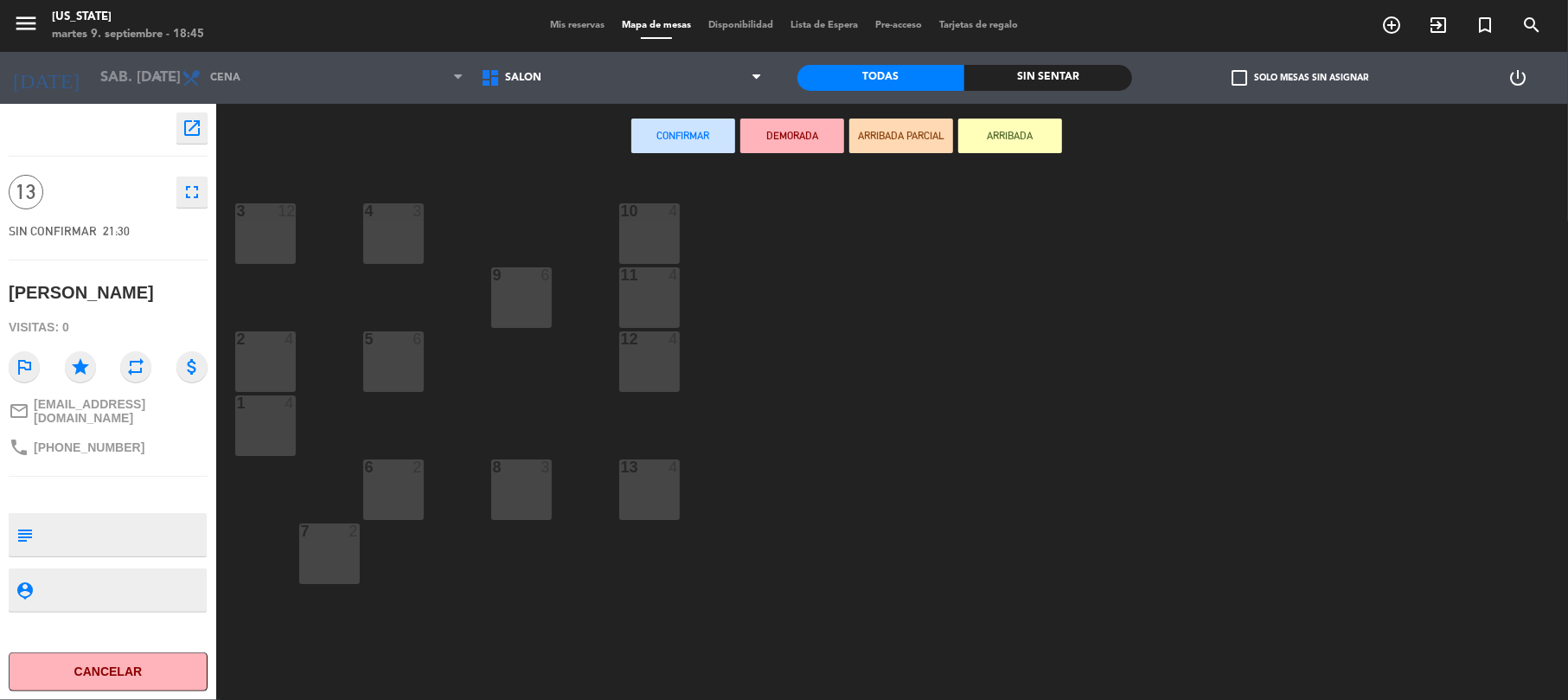
click at [644, 137] on button "Confirmar" at bounding box center [683, 136] width 103 height 34
drag, startPoint x: 553, startPoint y: 92, endPoint x: 500, endPoint y: 171, distance: 95.1
click at [502, 171] on ng-component "menu [US_STATE] martes 9. septiembre - 18:45 Mis reservas Mapa de mesas Disponi…" at bounding box center [784, 351] width 1568 height 703
click at [666, 218] on div "4" at bounding box center [678, 211] width 29 height 15
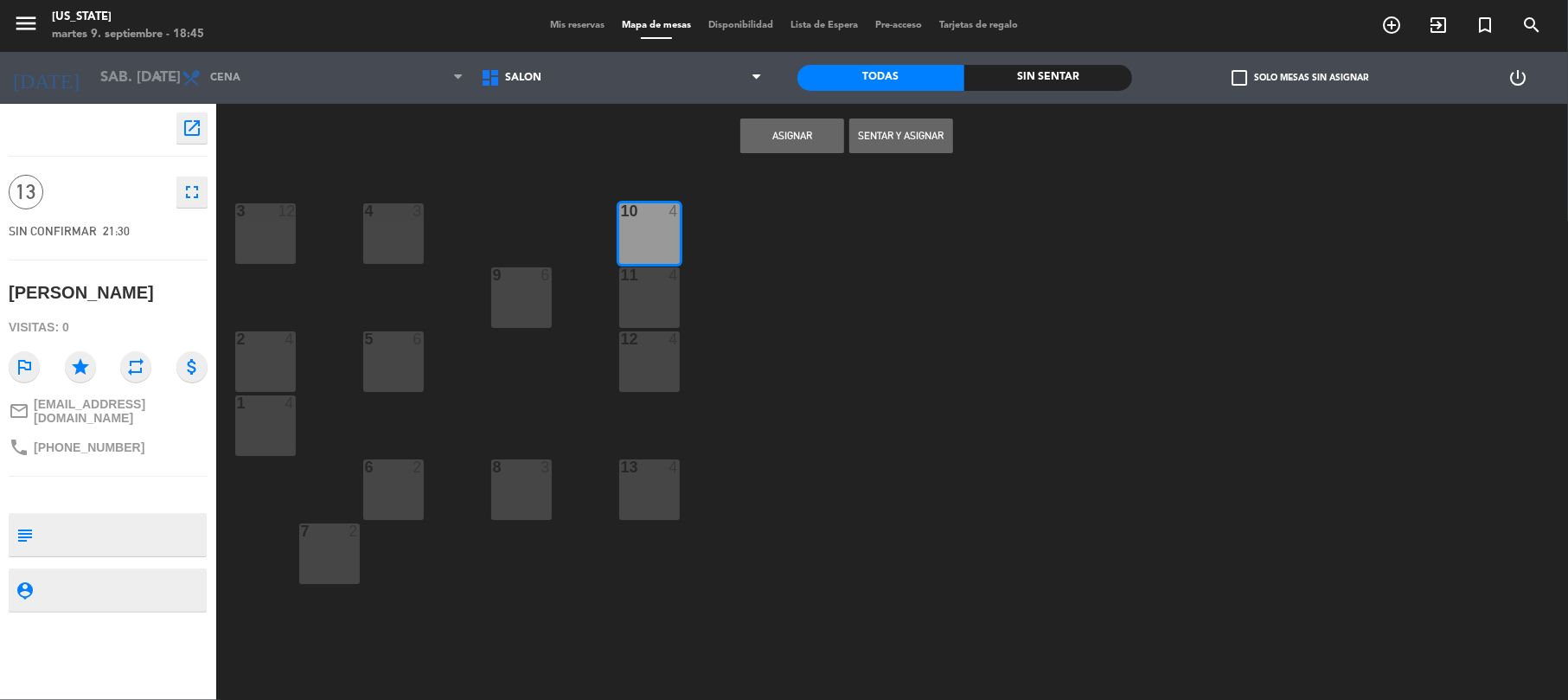
click at [661, 301] on div "11 4" at bounding box center [649, 297] width 60 height 60
click at [661, 348] on div "12 4" at bounding box center [649, 361] width 60 height 60
click at [785, 146] on button "Asignar" at bounding box center [792, 136] width 103 height 34
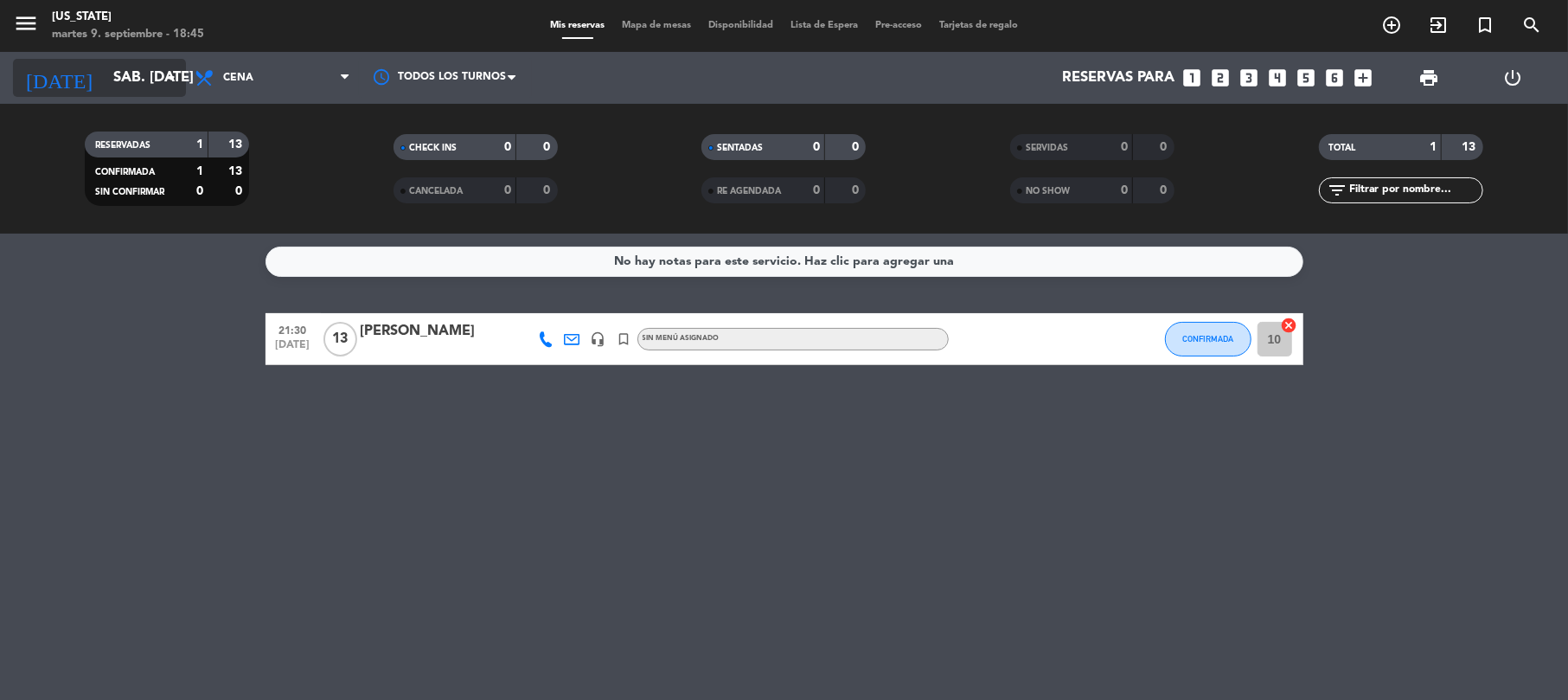
click at [156, 78] on input "sáb. [DATE]" at bounding box center [197, 78] width 187 height 34
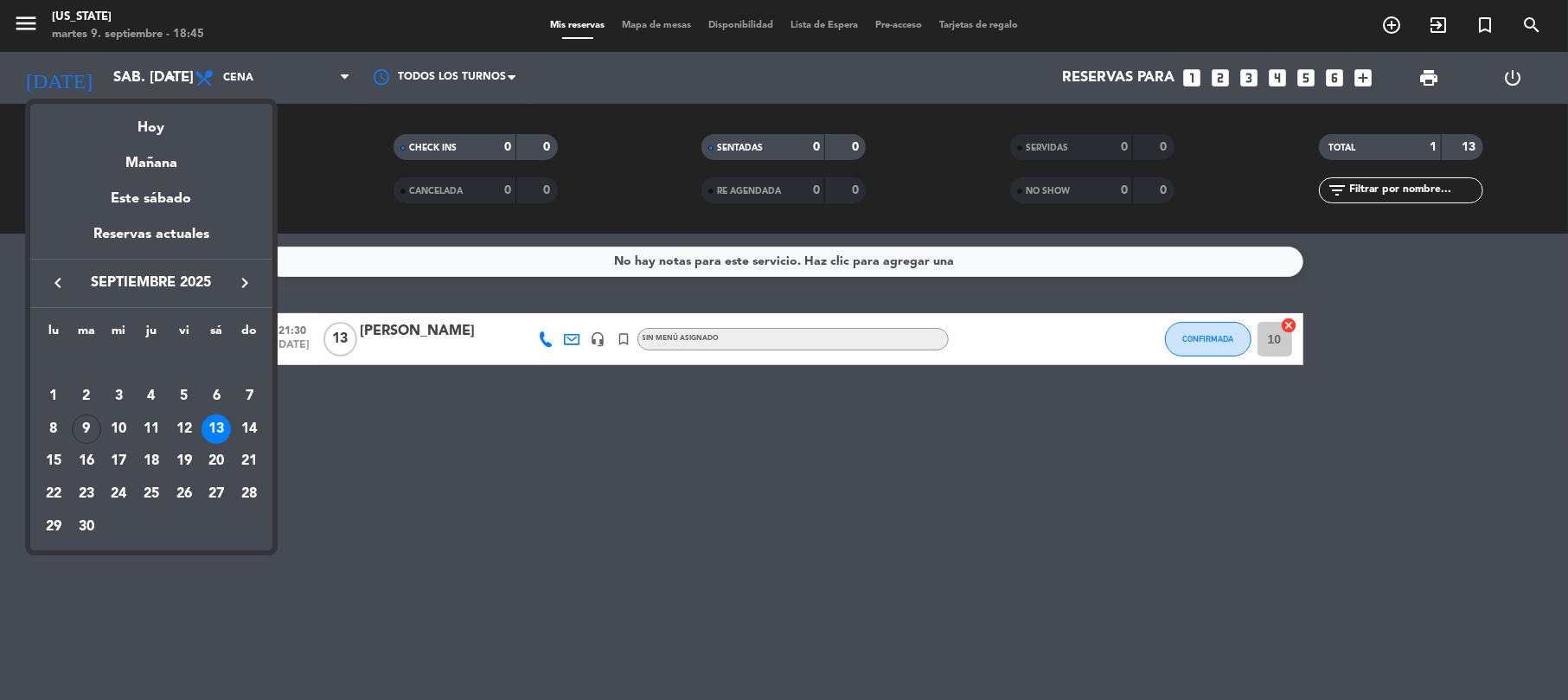
click at [219, 424] on div "13" at bounding box center [215, 429] width 30 height 30
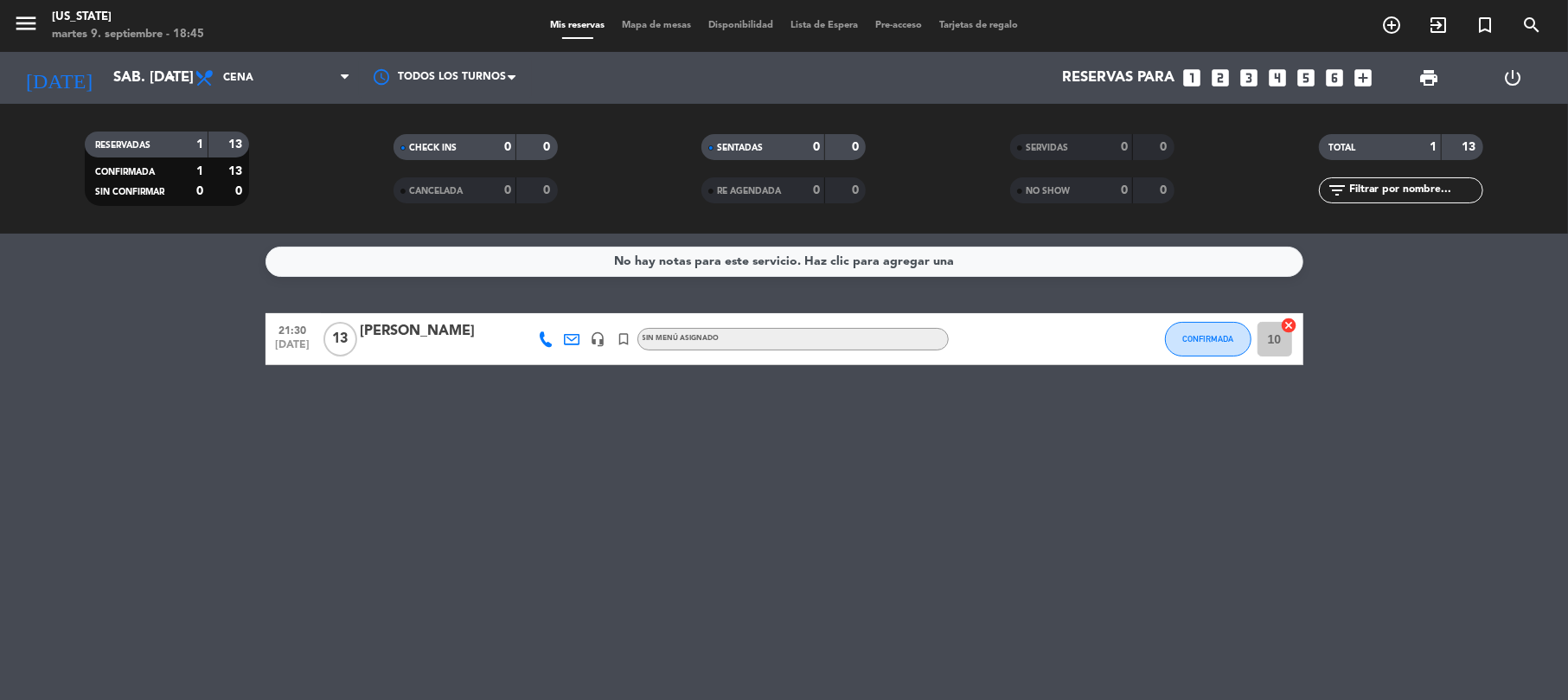
click at [1280, 340] on input "10" at bounding box center [1275, 339] width 34 height 34
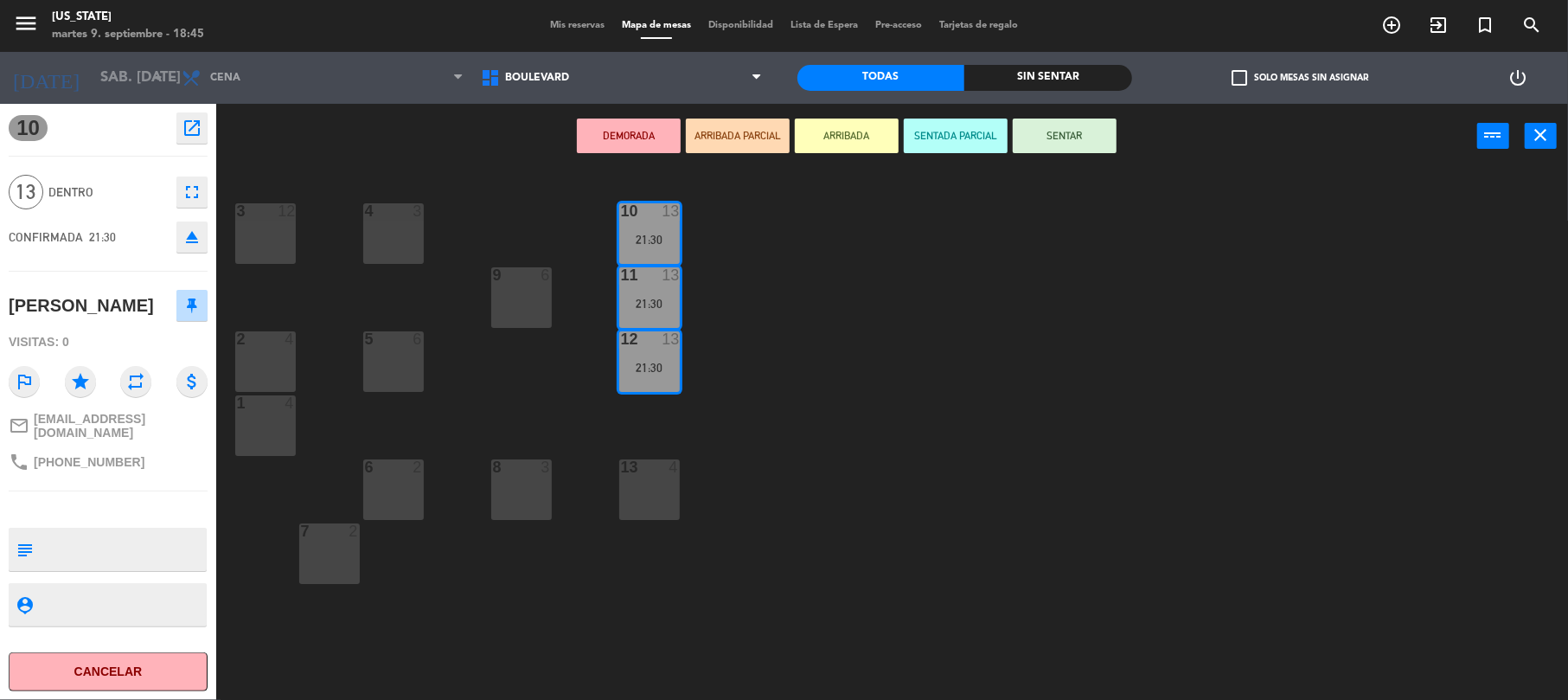
click at [267, 233] on div "3 12" at bounding box center [265, 233] width 60 height 60
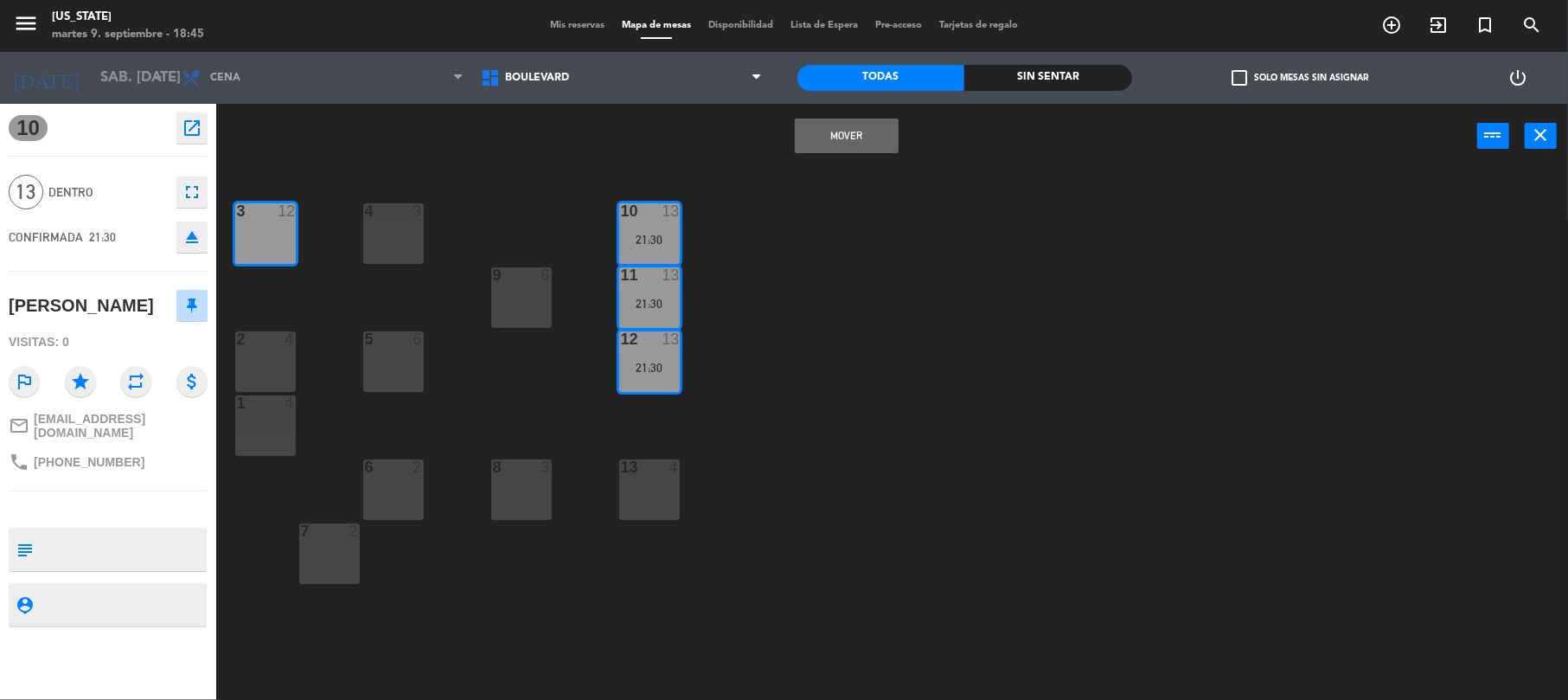
click at [360, 225] on div "4 3 3 12 10 13 21:30 9 6 11 13 21:30 2 4 5 6 12 13 21:30 1 4 6 2 8 3 13 4 7 2" at bounding box center [900, 438] width 1336 height 531
click at [628, 222] on div "10 13 21:30" at bounding box center [649, 233] width 60 height 60
click at [649, 315] on div "11 13 21:30" at bounding box center [649, 297] width 60 height 60
click at [649, 373] on div "21:30" at bounding box center [649, 368] width 60 height 12
click at [848, 129] on button "Mover" at bounding box center [846, 136] width 103 height 34
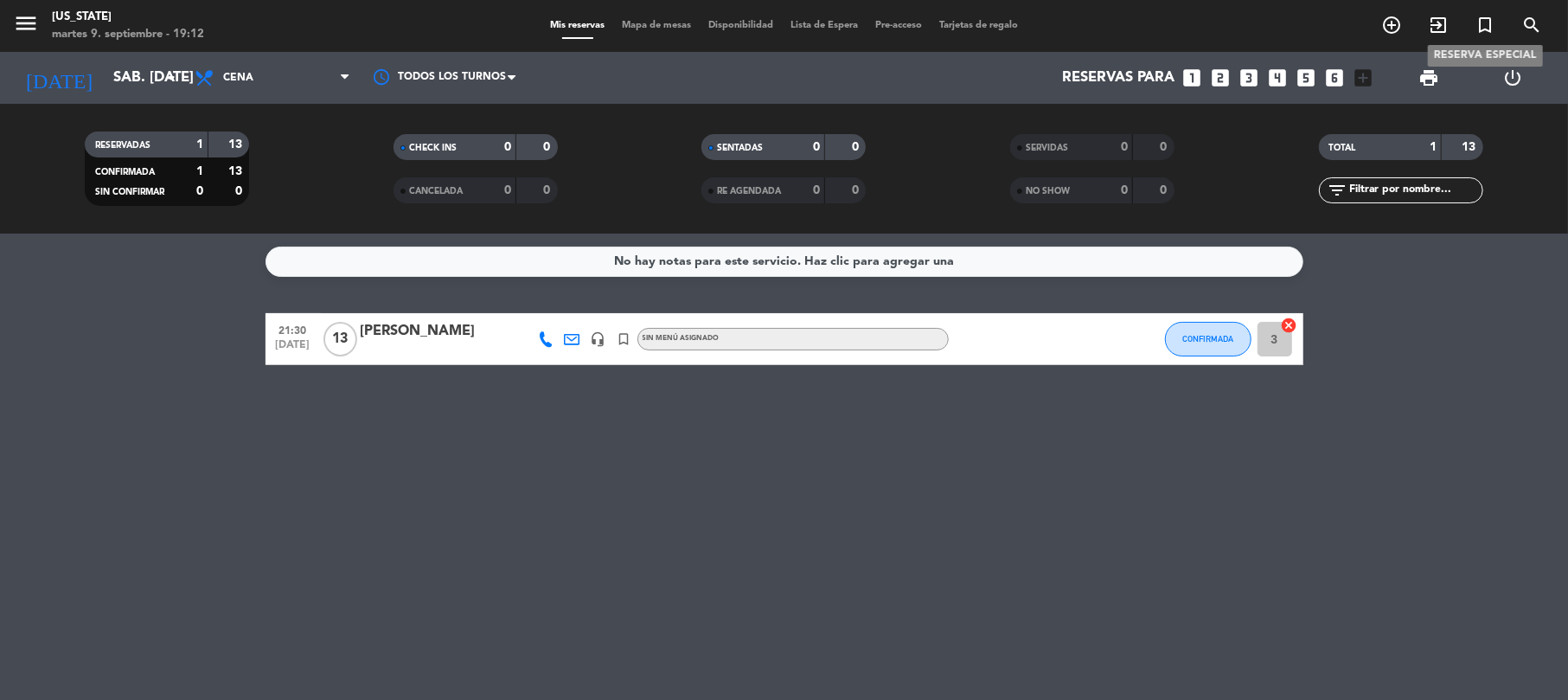
click at [1485, 18] on icon "turned_in_not" at bounding box center [1485, 25] width 21 height 21
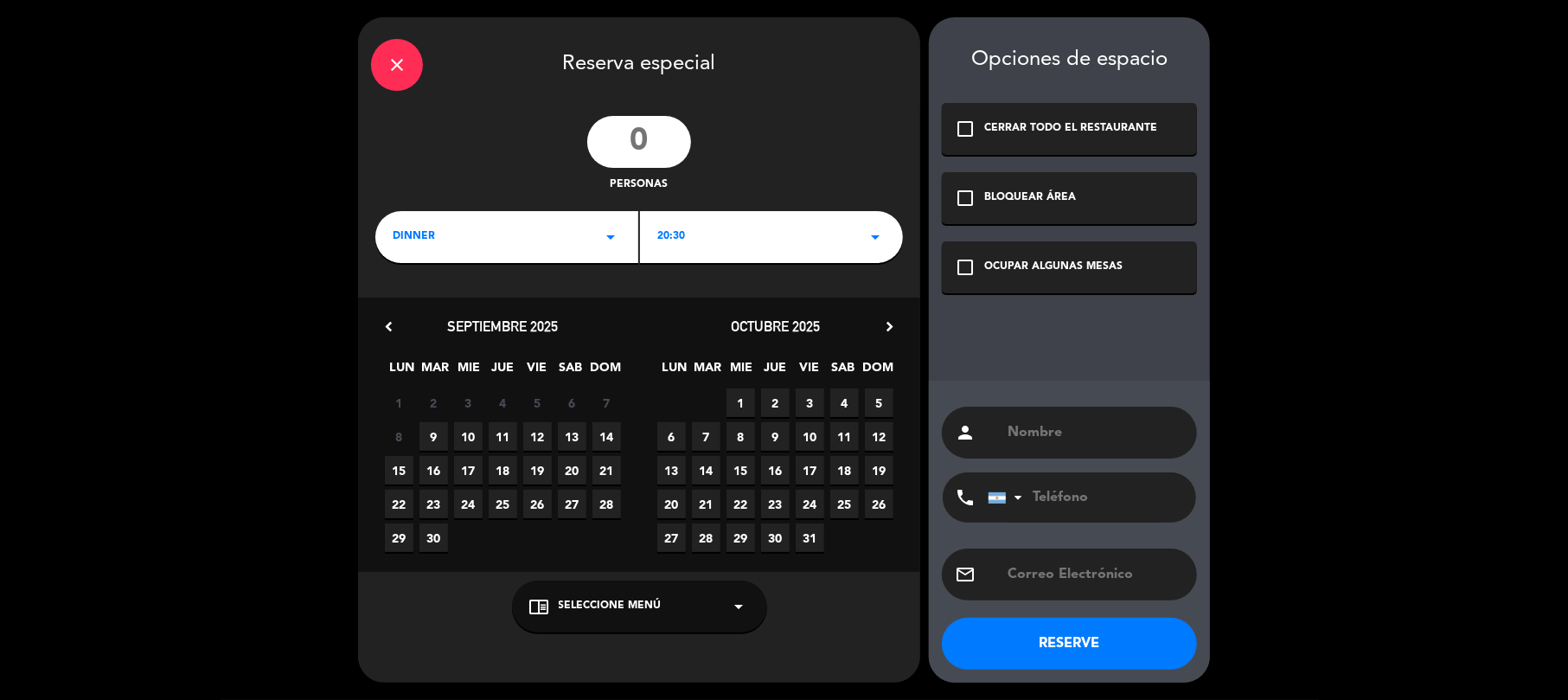
click at [638, 119] on input "number" at bounding box center [638, 142] width 103 height 52
type input "15"
click at [1033, 429] on input "text" at bounding box center [1095, 432] width 178 height 24
paste input "[PERSON_NAME]"
type input "[PERSON_NAME]"
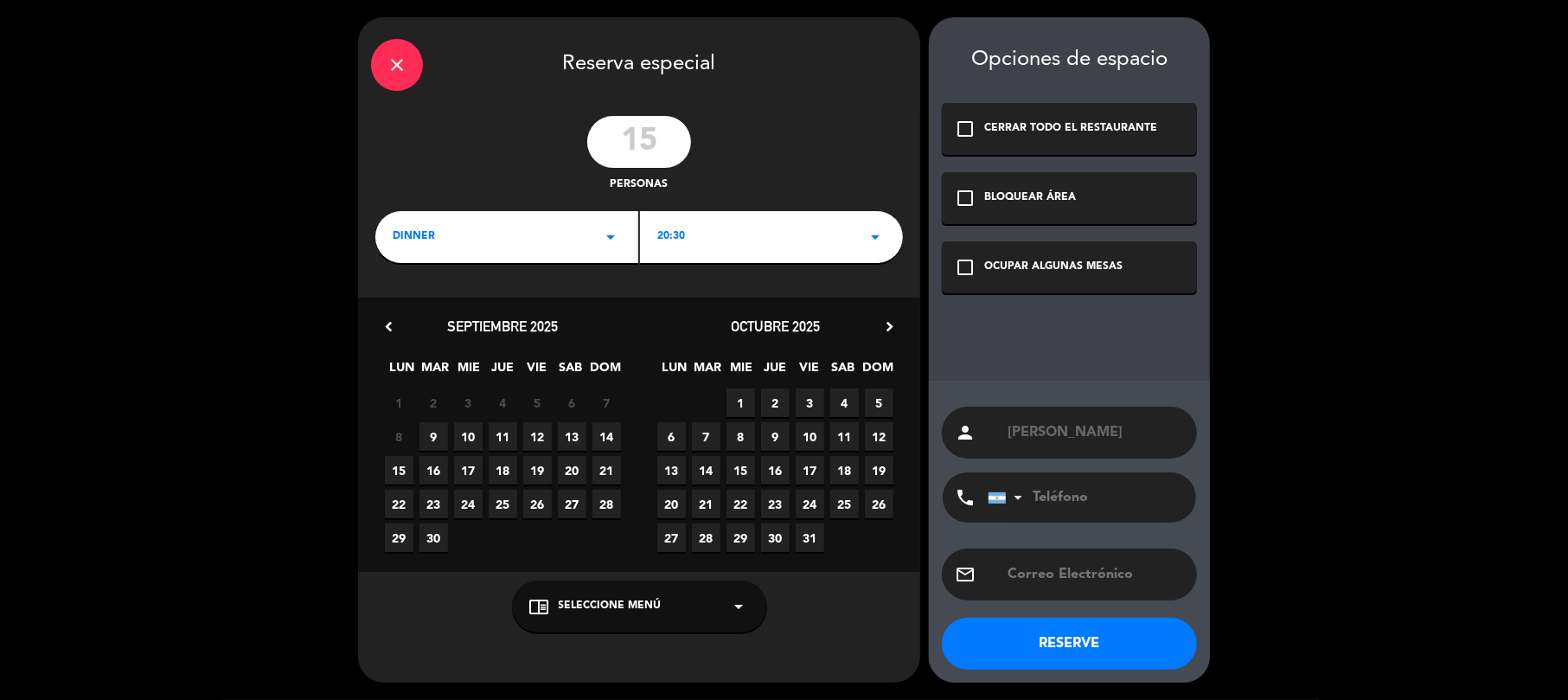
click at [1086, 481] on input "tel" at bounding box center [1083, 497] width 190 height 50
paste input "[PHONE_NUMBER]"
type input "[PHONE_NUMBER]"
click at [1098, 562] on input "text" at bounding box center [1095, 574] width 178 height 24
paste input "[EMAIL_ADDRESS][DOMAIN_NAME]"
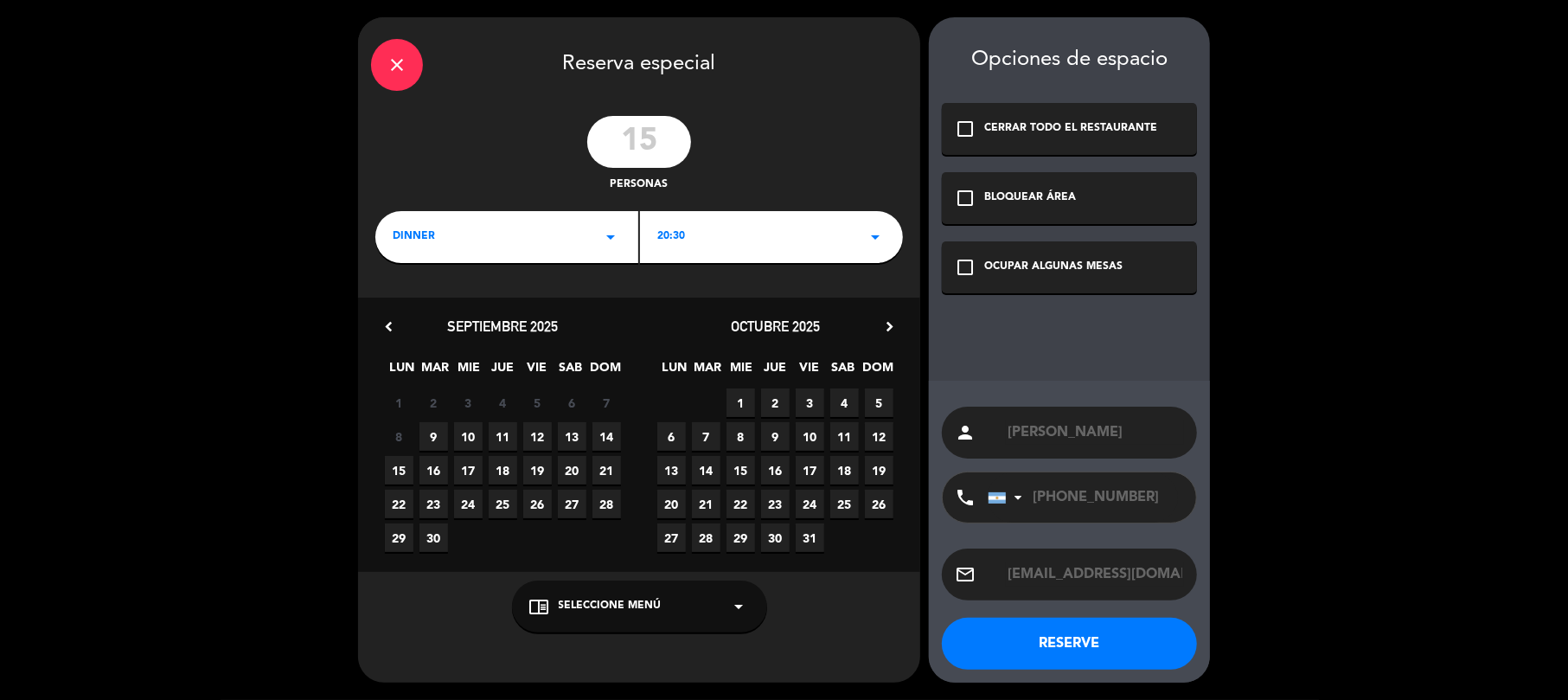
type input "[EMAIL_ADDRESS][DOMAIN_NAME]"
click at [542, 430] on span "12" at bounding box center [538, 437] width 29 height 29
click at [995, 274] on div "OCUPAR ALGUNAS MESAS" at bounding box center [1053, 267] width 139 height 17
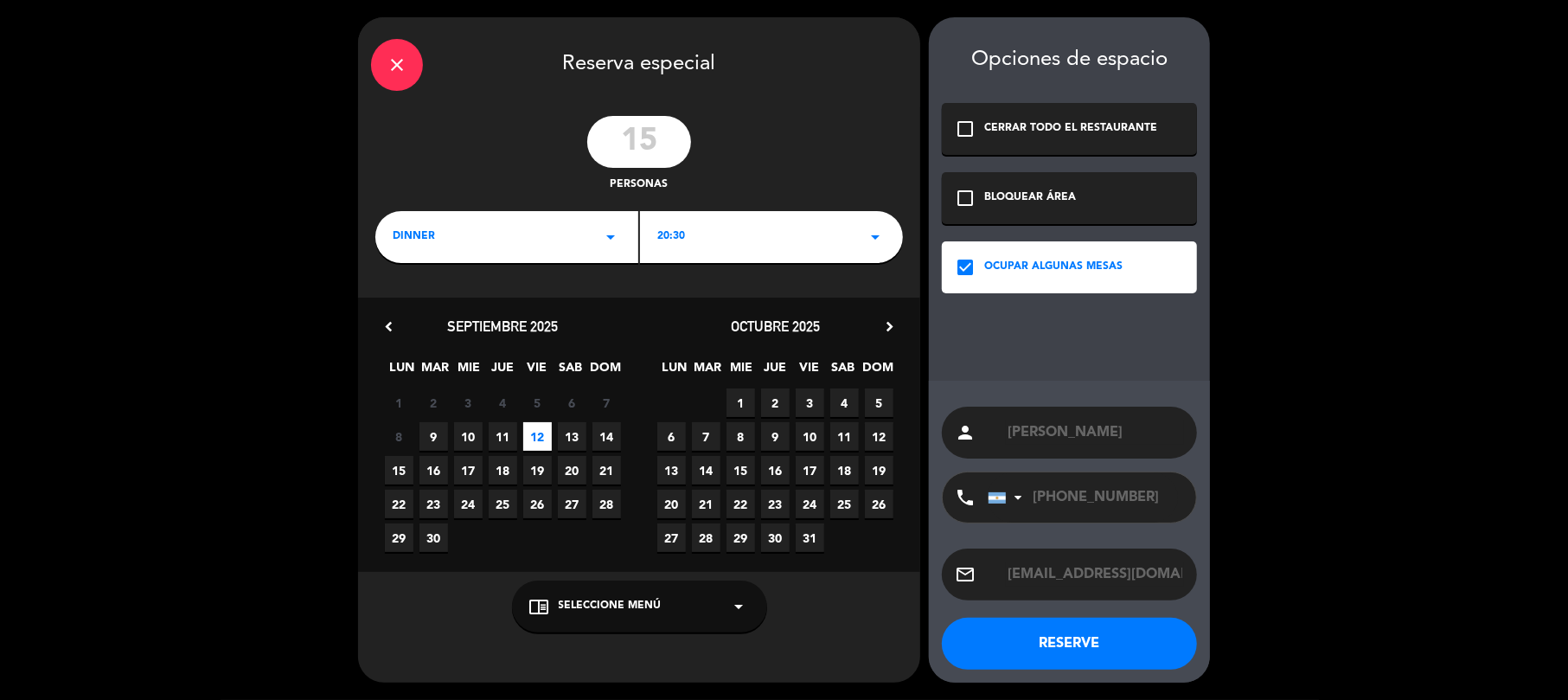
click at [832, 251] on div "20:30 arrow_drop_down" at bounding box center [772, 237] width 263 height 52
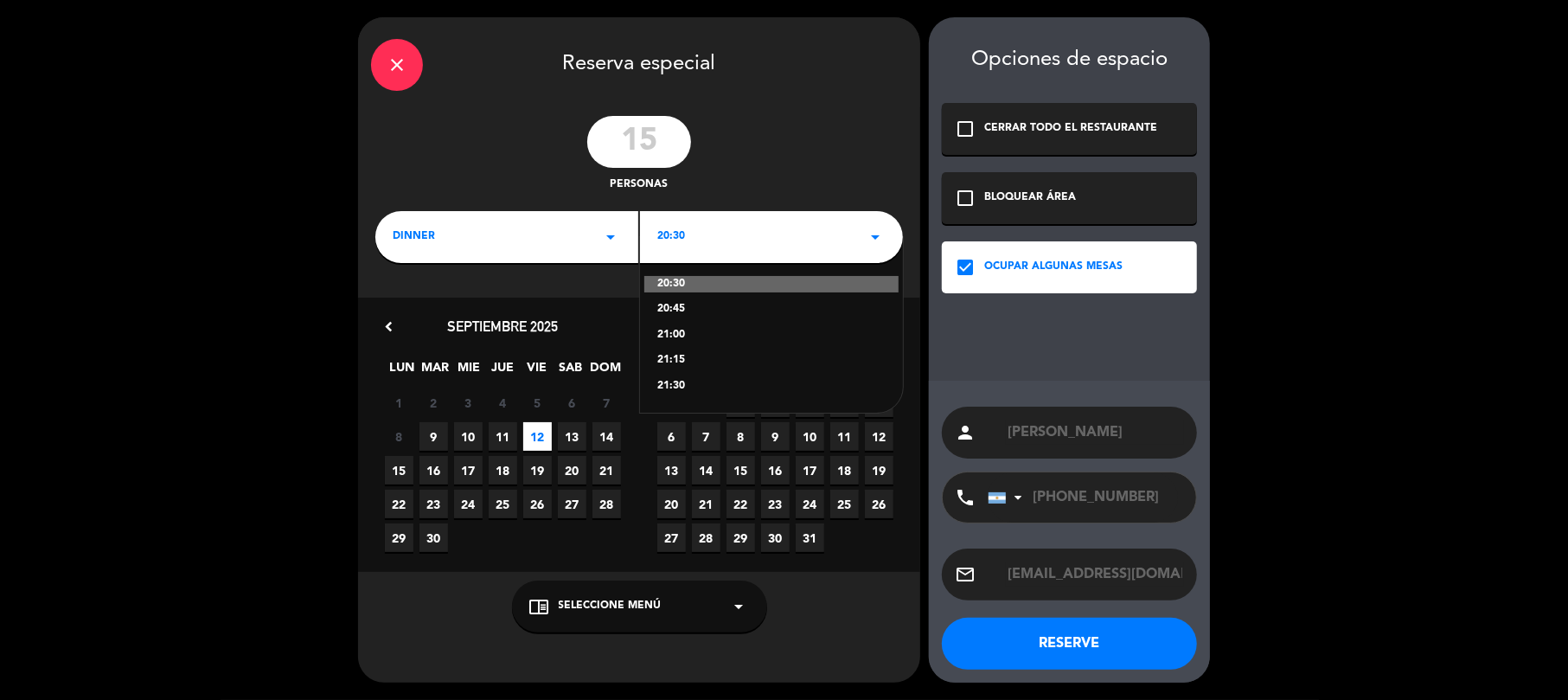
click at [835, 385] on div "21:30" at bounding box center [772, 387] width 228 height 17
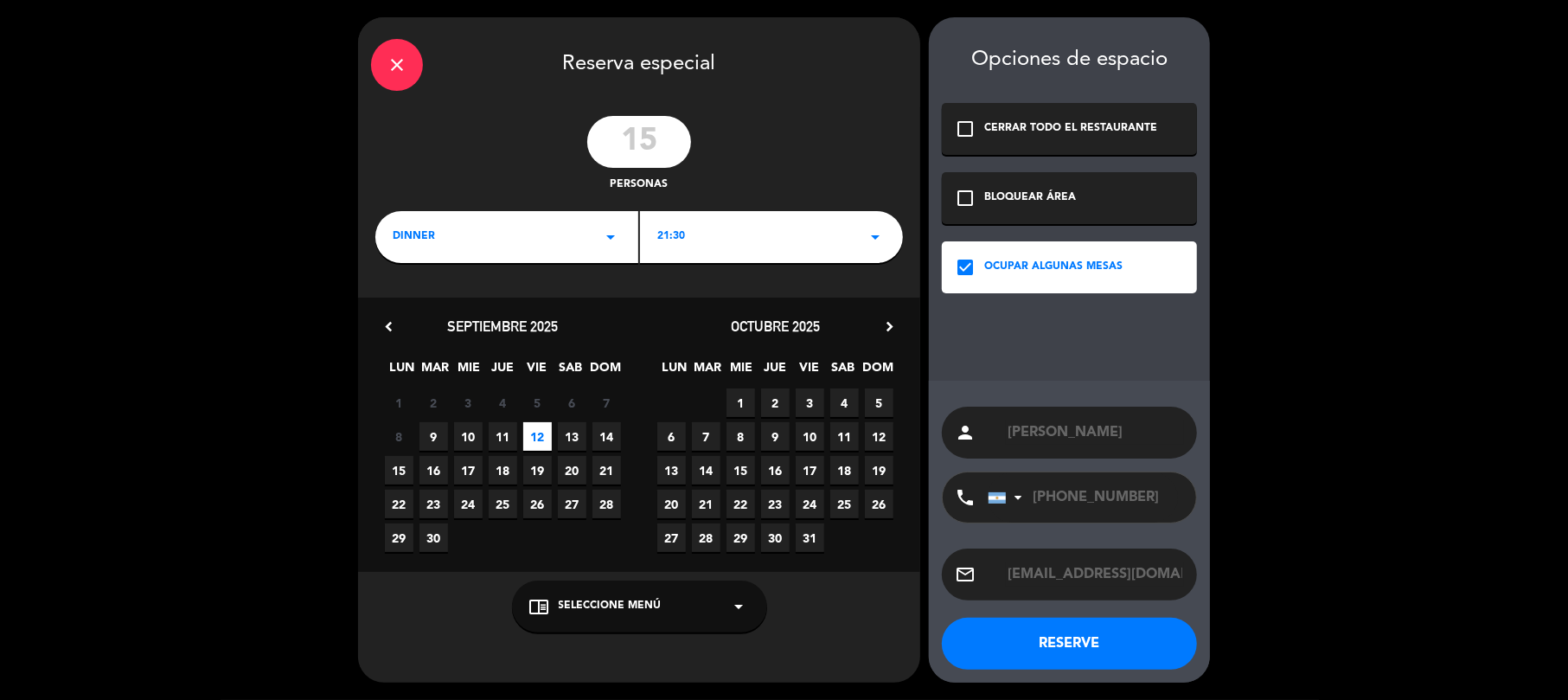
click at [1069, 637] on button "RESERVE" at bounding box center [1069, 644] width 256 height 52
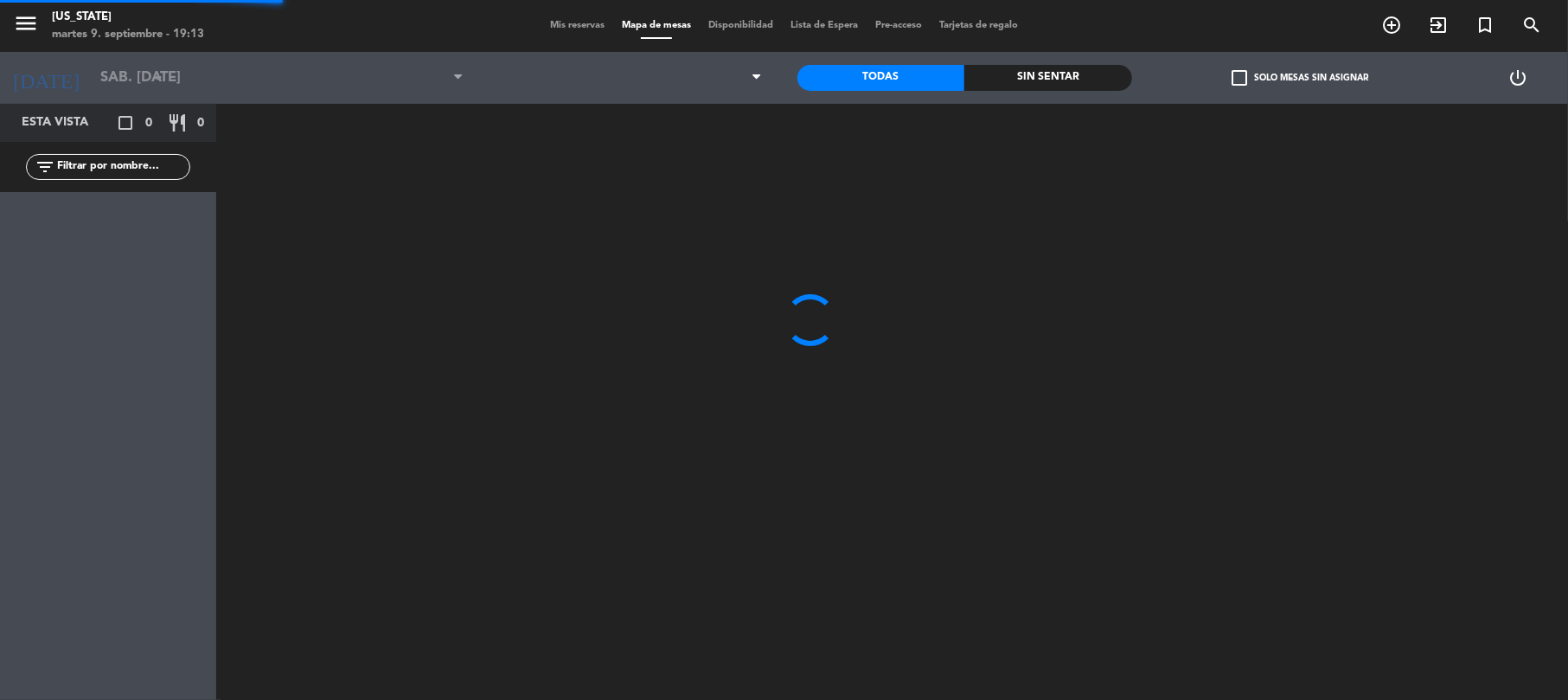
type input "vie. [DATE]"
